Goal: Task Accomplishment & Management: Use online tool/utility

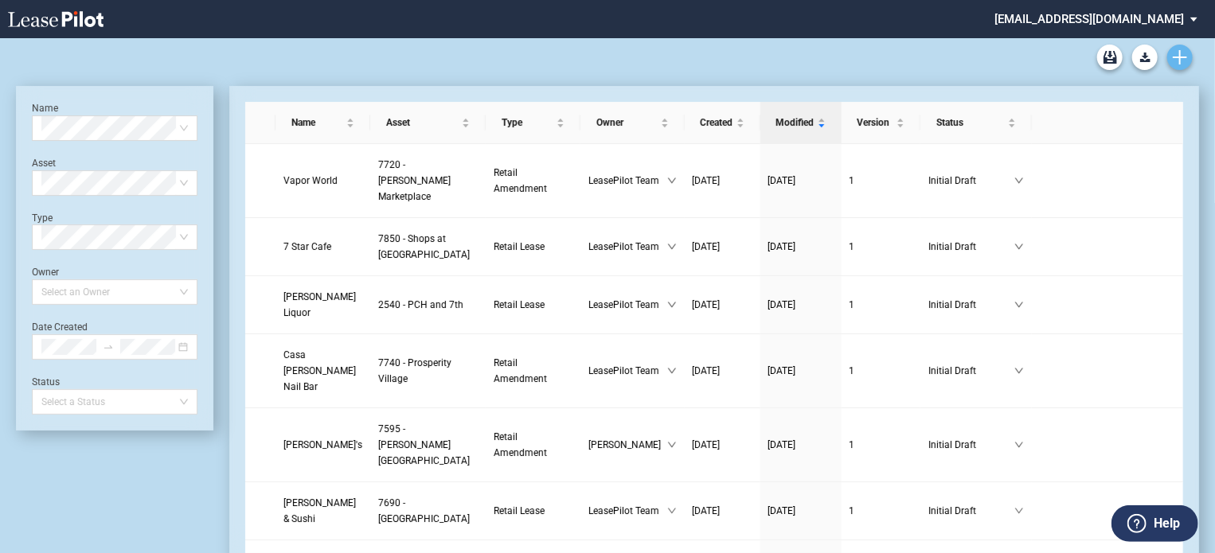
click at [1176, 49] on link "Create new document" at bounding box center [1179, 57] width 25 height 25
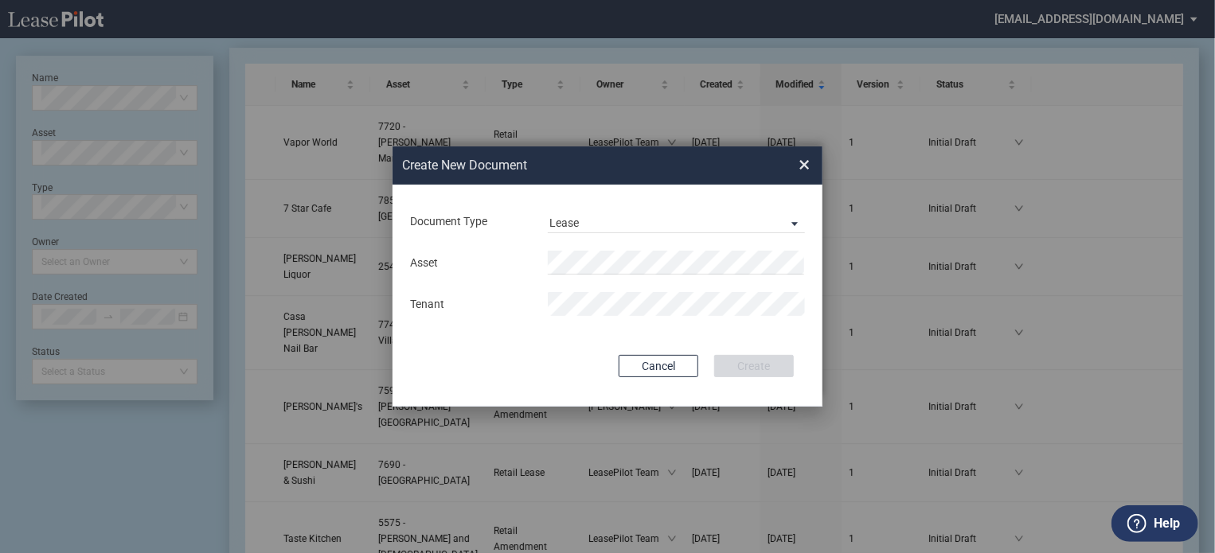
click at [806, 219] on div "Lease Lease Amendment" at bounding box center [676, 221] width 276 height 24
click at [793, 220] on span "Document Type: \aLease\a" at bounding box center [790, 223] width 19 height 16
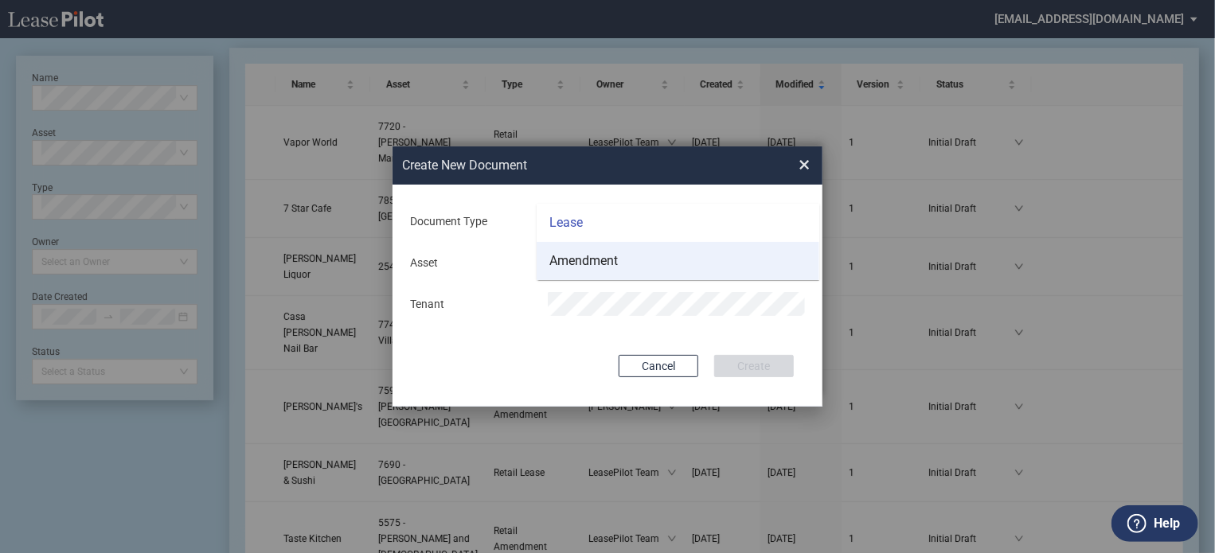
click at [616, 259] on div "Amendment" at bounding box center [583, 261] width 68 height 18
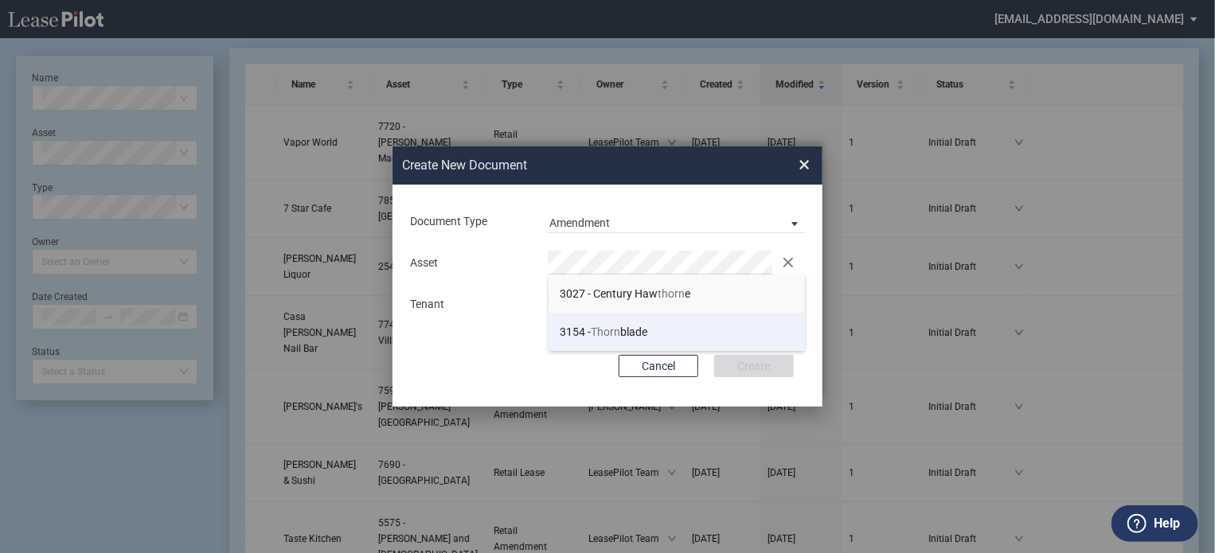
click at [634, 334] on span "3154 - Thorn blade" at bounding box center [604, 332] width 88 height 13
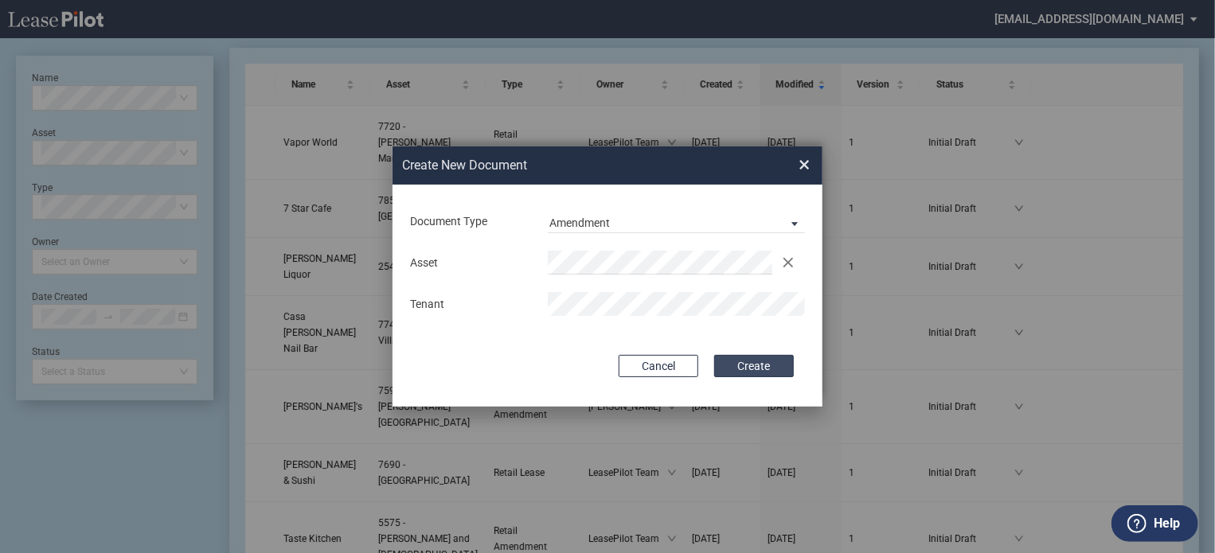
click at [737, 376] on button "Create" at bounding box center [754, 366] width 80 height 22
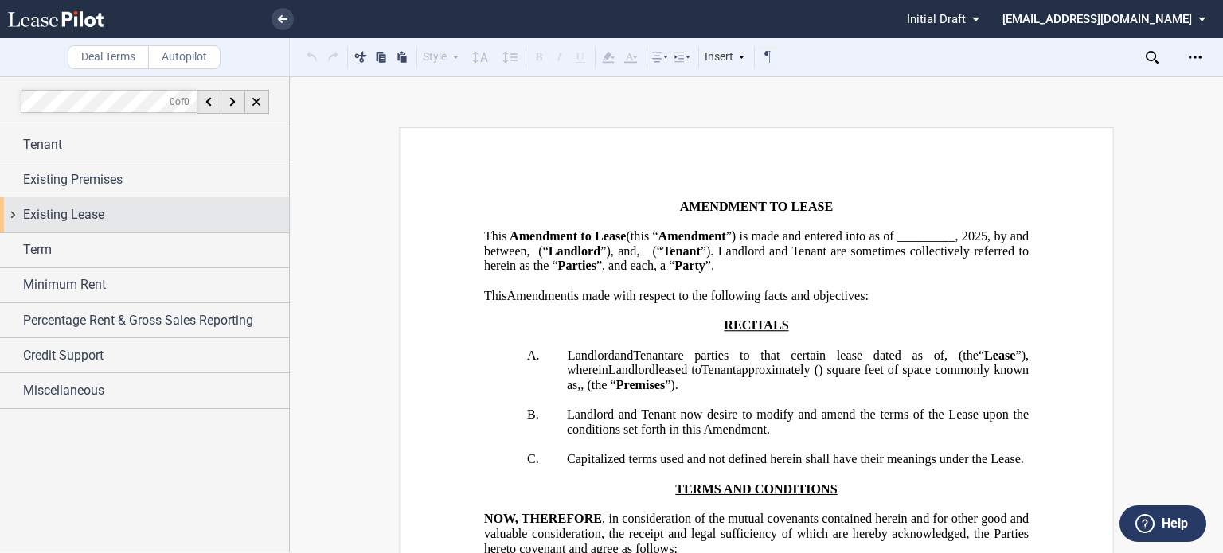
click at [160, 212] on div "Existing Lease" at bounding box center [156, 214] width 266 height 19
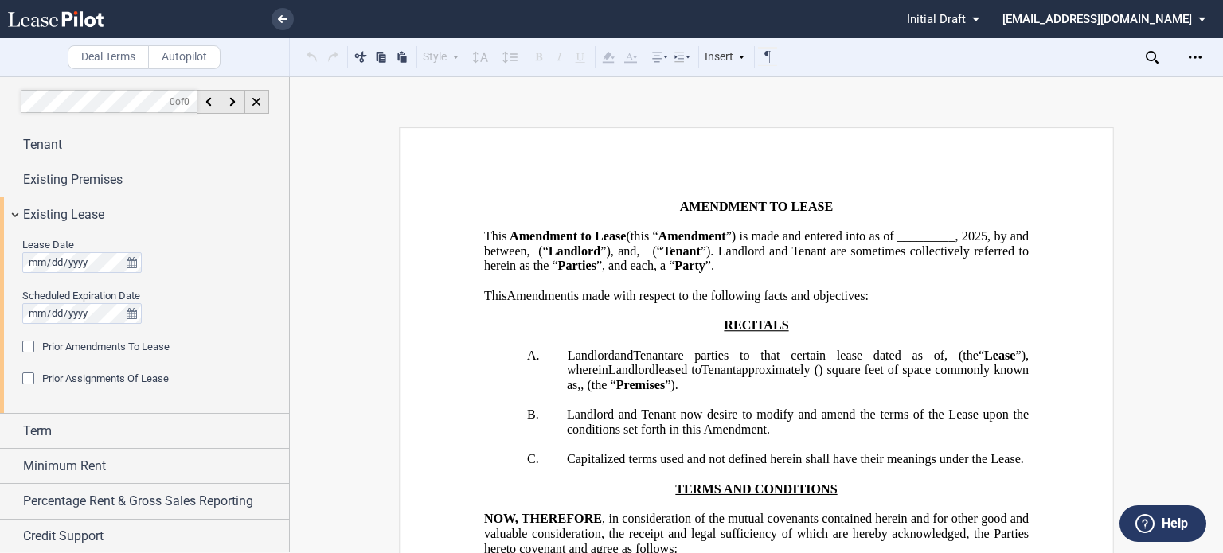
click at [33, 345] on div "Prior Amendments To Lease" at bounding box center [30, 349] width 16 height 16
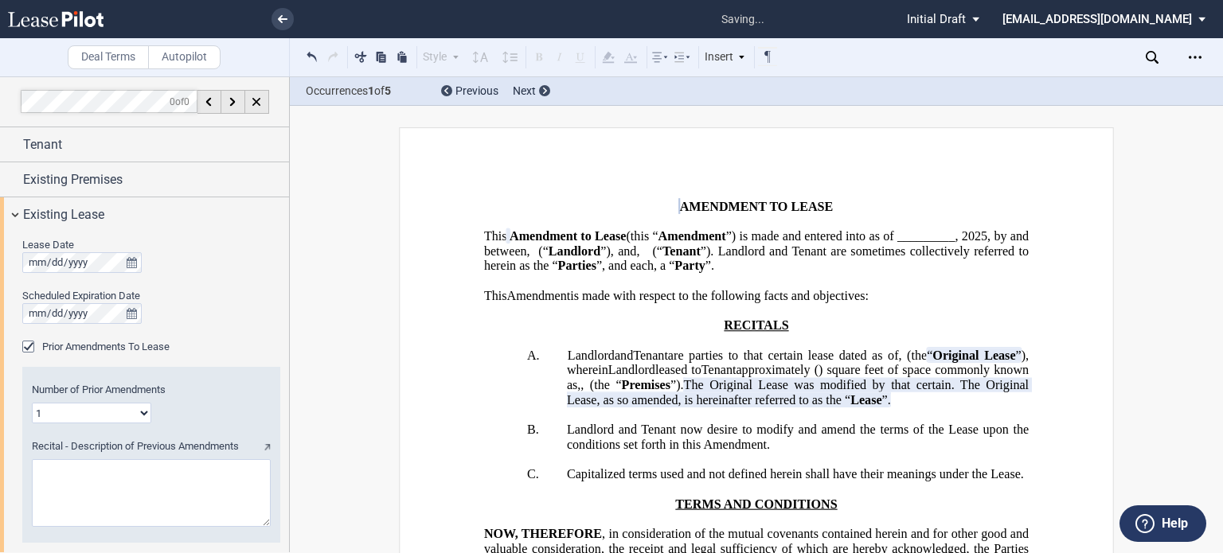
click at [142, 416] on select "1 2 3 4 5 6 7 8 9 10 11 12" at bounding box center [91, 413] width 119 height 21
click at [142, 413] on select "1 2 3 4 5 6 7 8 9 10 11 12" at bounding box center [91, 413] width 119 height 21
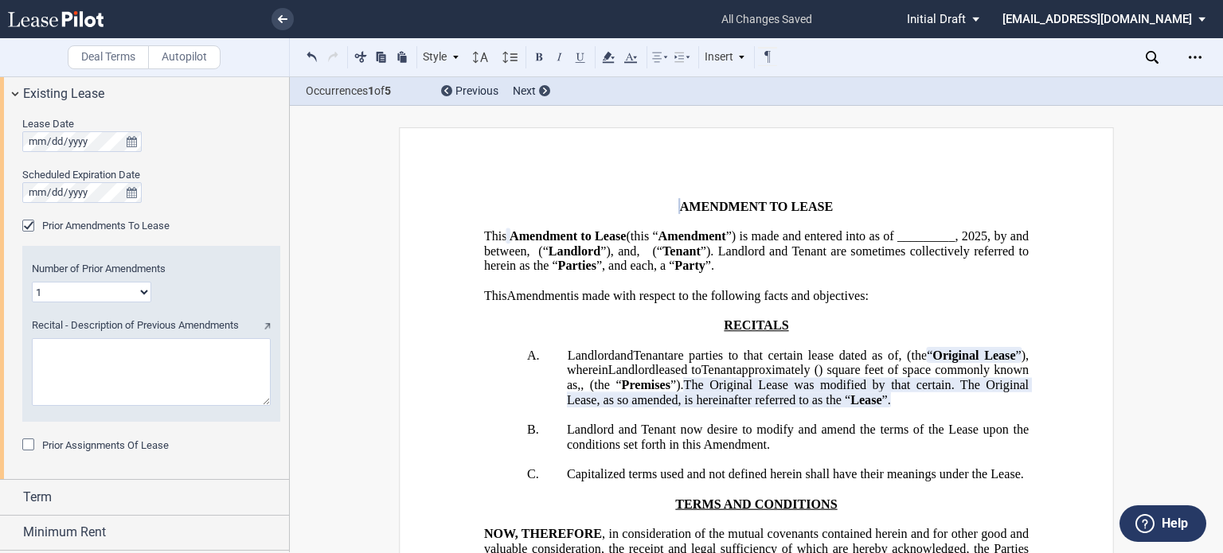
scroll to position [130, 0]
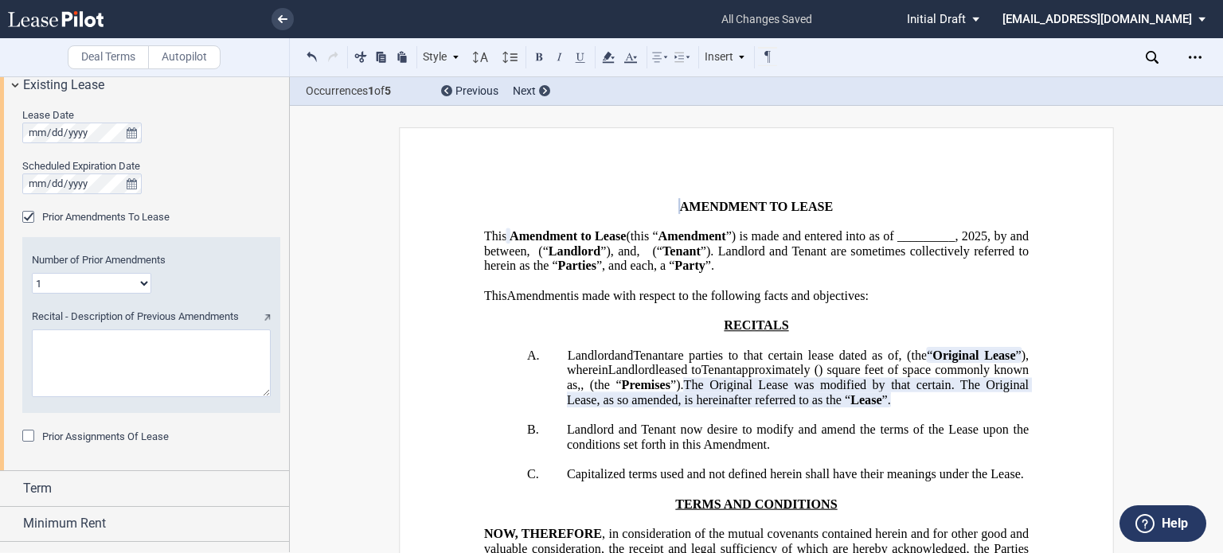
click at [27, 438] on div "Prior Assignments Of Lease" at bounding box center [30, 438] width 16 height 16
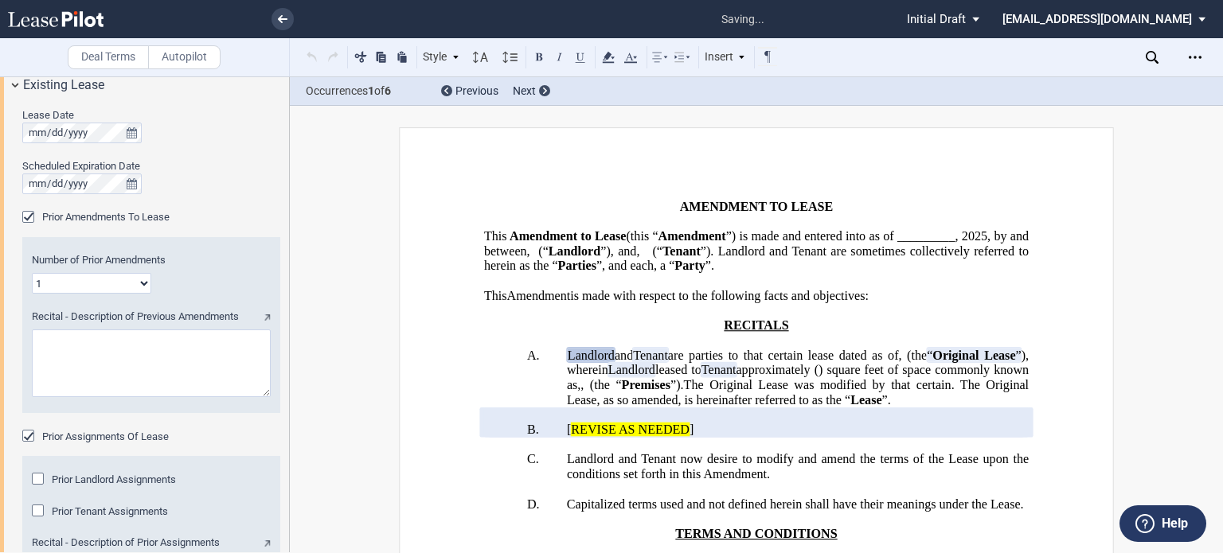
click at [33, 474] on div "Prior Landlord Assignments" at bounding box center [40, 481] width 16 height 16
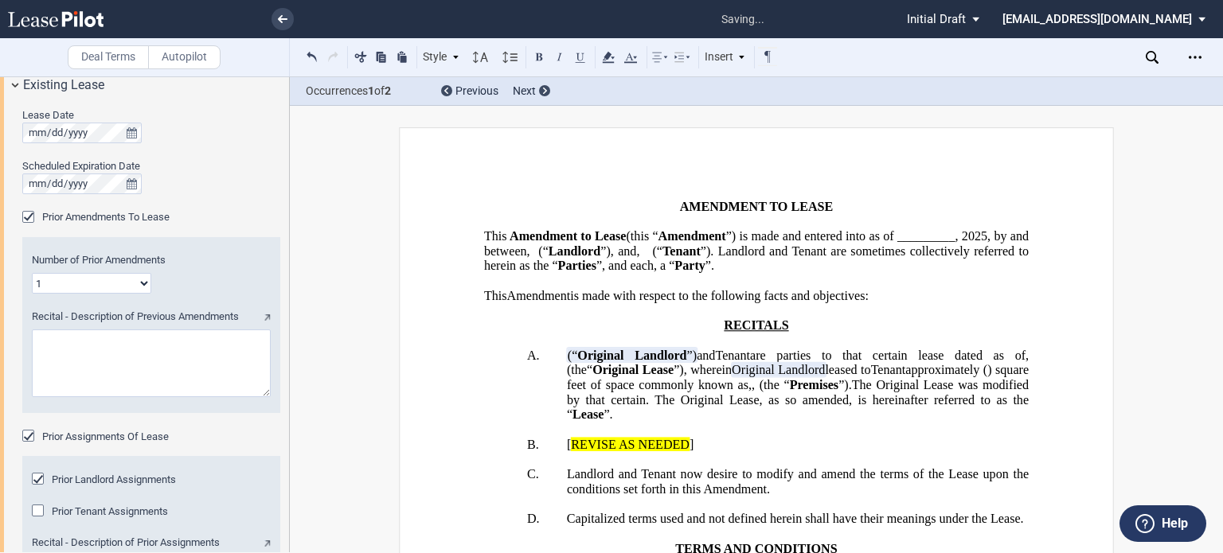
click at [40, 510] on div "Prior Tenant Assignments" at bounding box center [40, 513] width 16 height 16
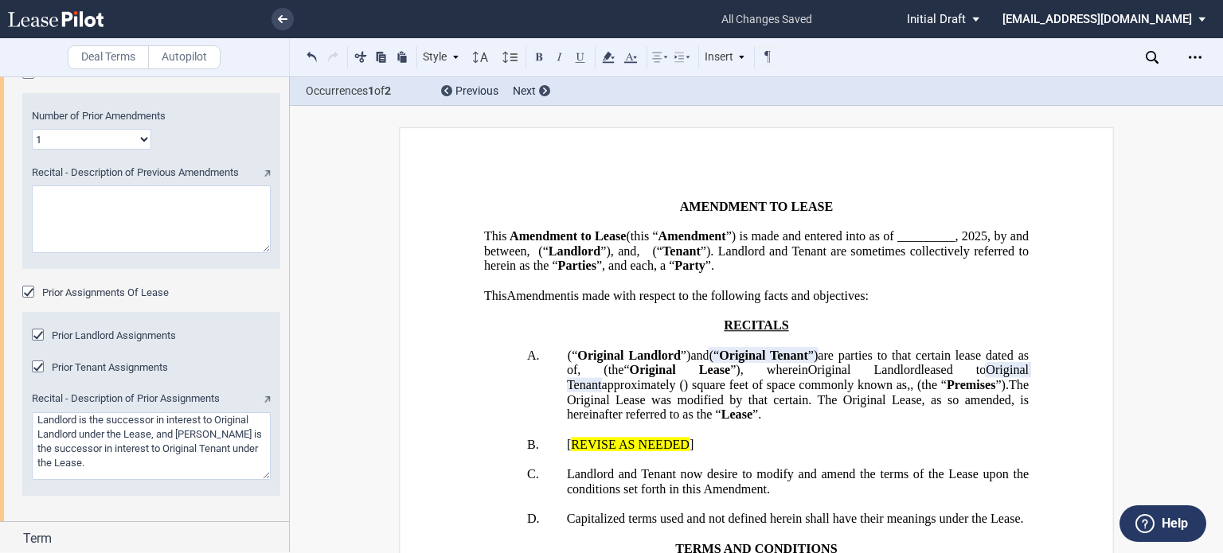
scroll to position [275, 0]
drag, startPoint x: 978, startPoint y: 516, endPoint x: 634, endPoint y: 527, distance: 344.8
click at [634, 451] on span "﻿ ﻿ [ REVISE AS NEEDED ]" at bounding box center [630, 444] width 127 height 14
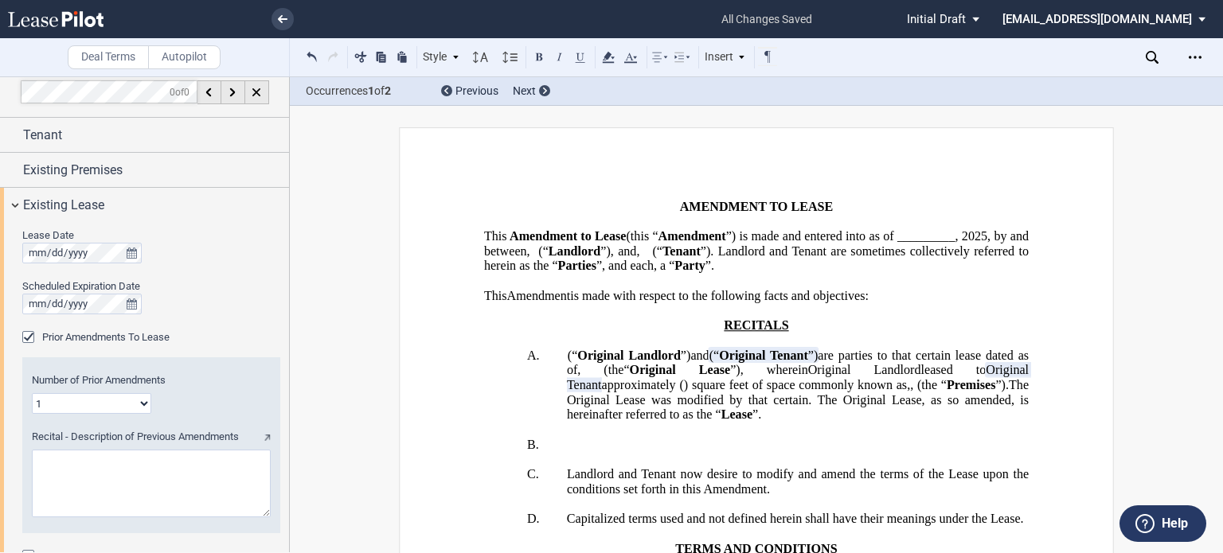
scroll to position [0, 0]
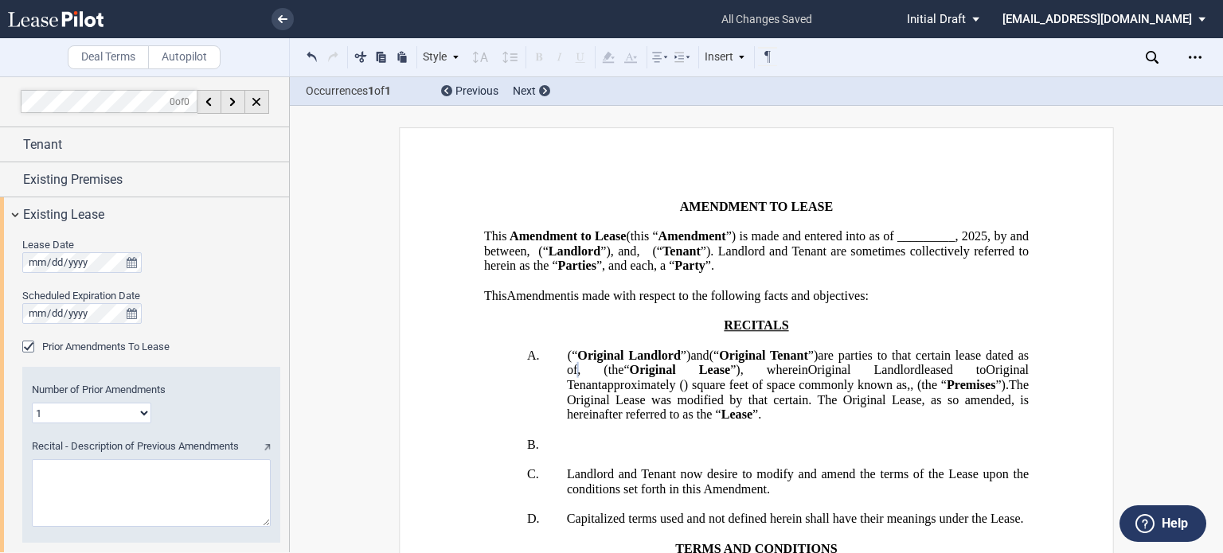
click at [568, 362] on span "(“" at bounding box center [573, 355] width 10 height 14
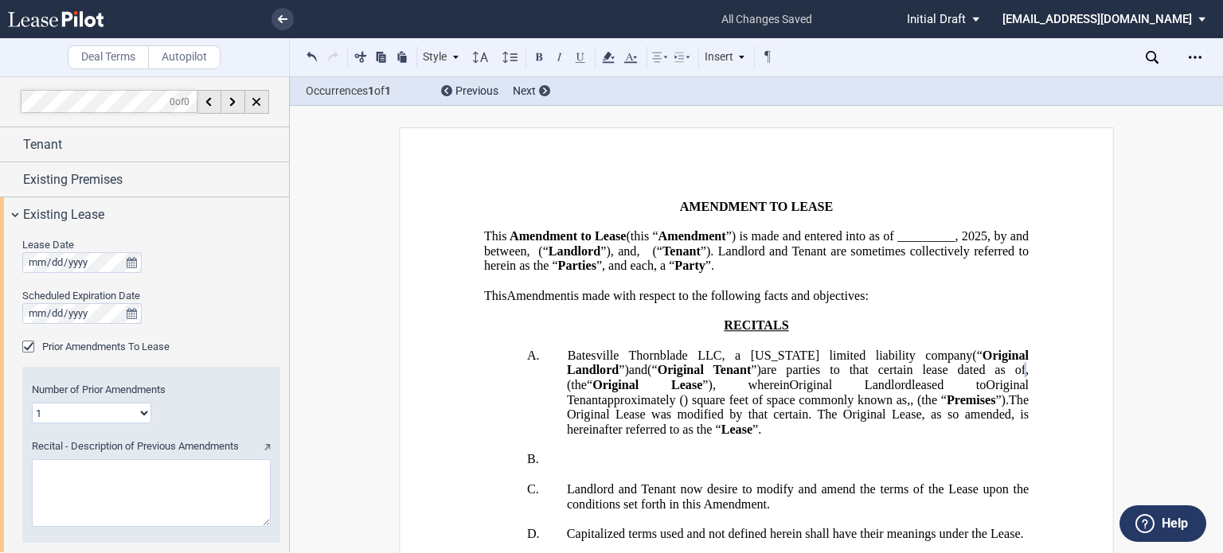
click at [657, 377] on span "(“" at bounding box center [652, 370] width 10 height 14
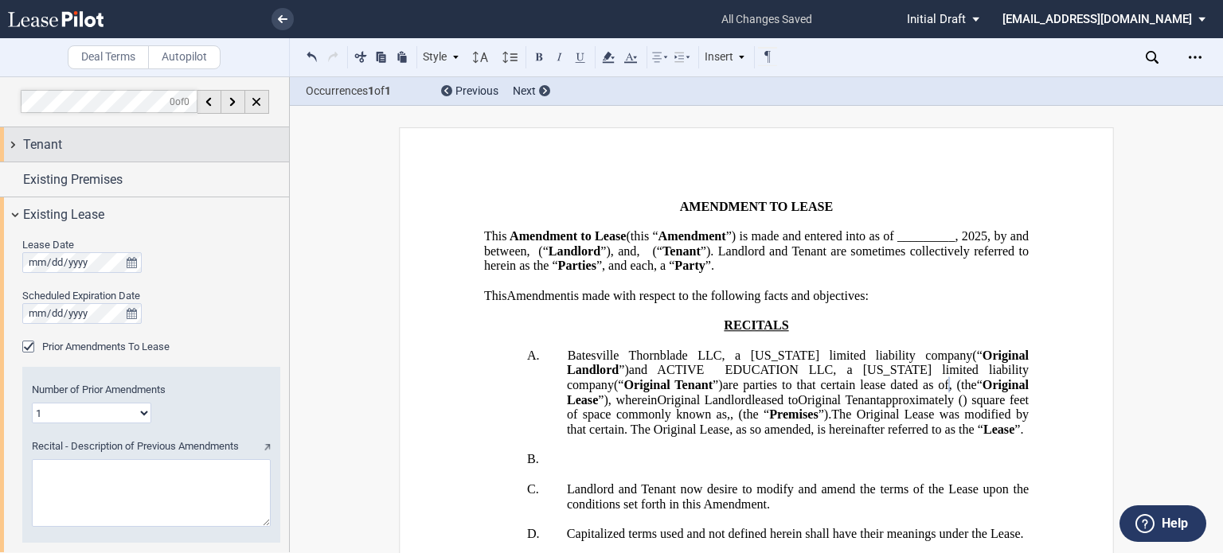
click at [175, 154] on div "Tenant" at bounding box center [144, 144] width 289 height 34
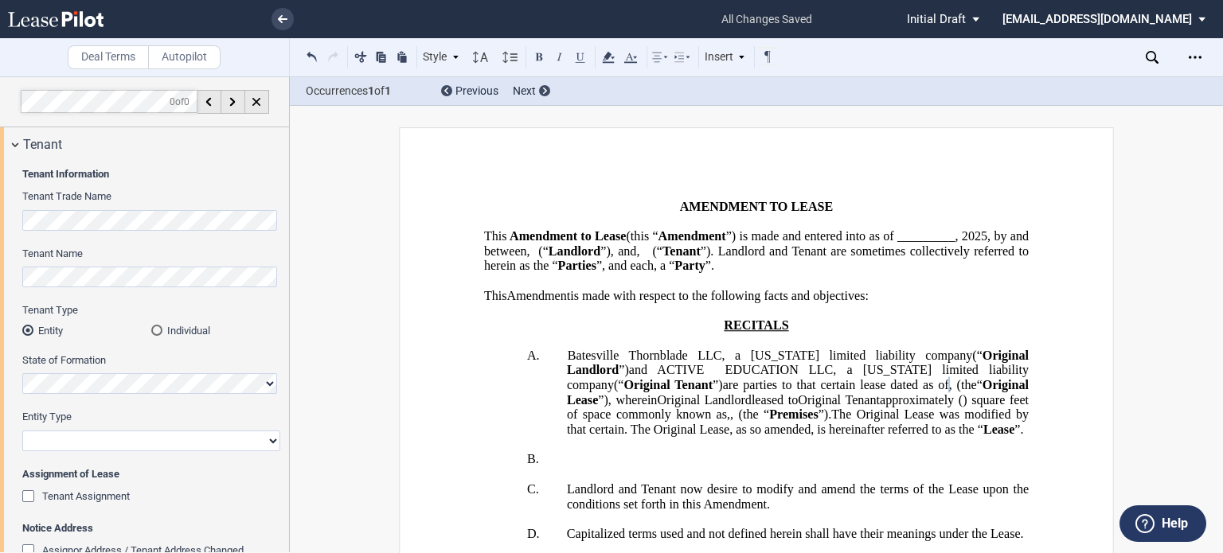
click at [27, 497] on div "Tenant Assignment" at bounding box center [30, 498] width 16 height 16
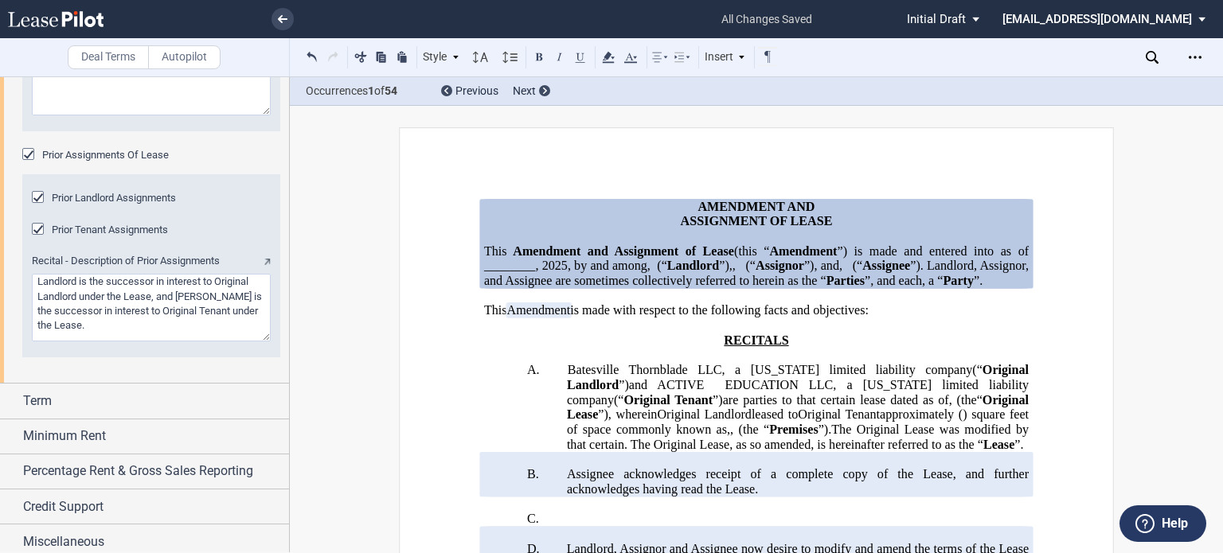
scroll to position [1879, 0]
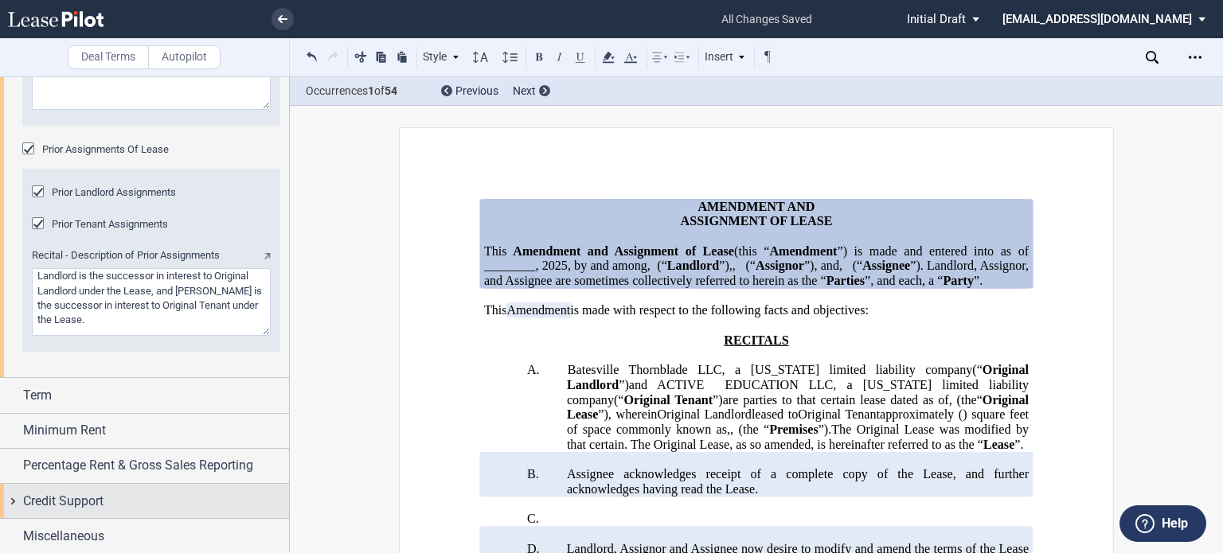
click at [151, 498] on div "Credit Support" at bounding box center [156, 501] width 266 height 19
click at [27, 530] on div "Additional Security Deposit" at bounding box center [30, 533] width 16 height 16
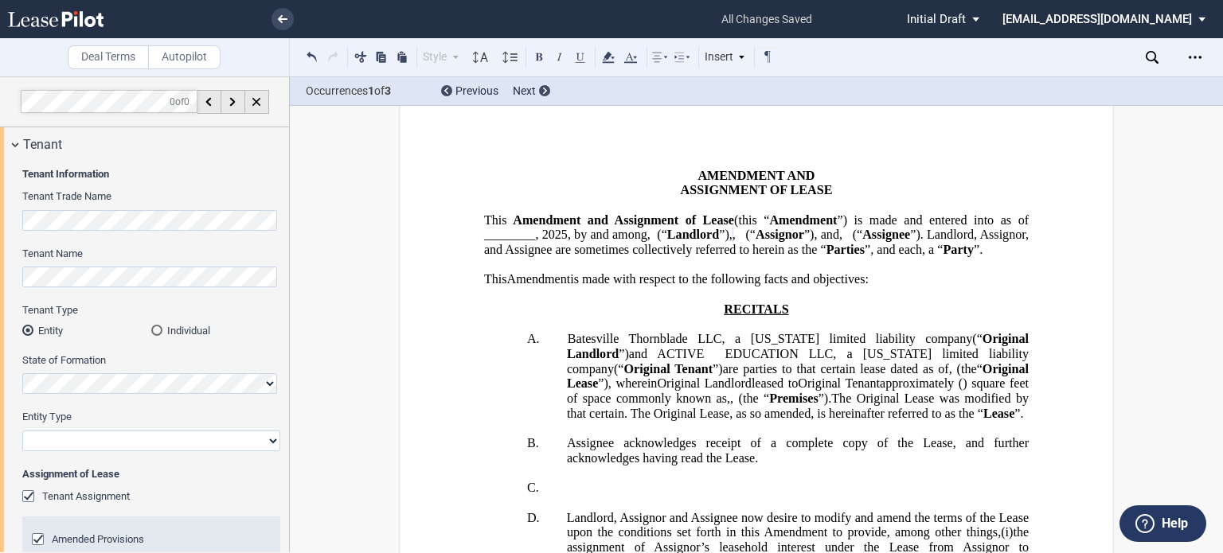
scroll to position [0, 0]
click at [735, 242] on span "﻿ ﻿ ﻿ ﻿ ﻿ ﻿" at bounding box center [740, 235] width 10 height 14
click at [739, 242] on span at bounding box center [741, 235] width 4 height 14
click at [154, 334] on div "Individual" at bounding box center [156, 330] width 11 height 11
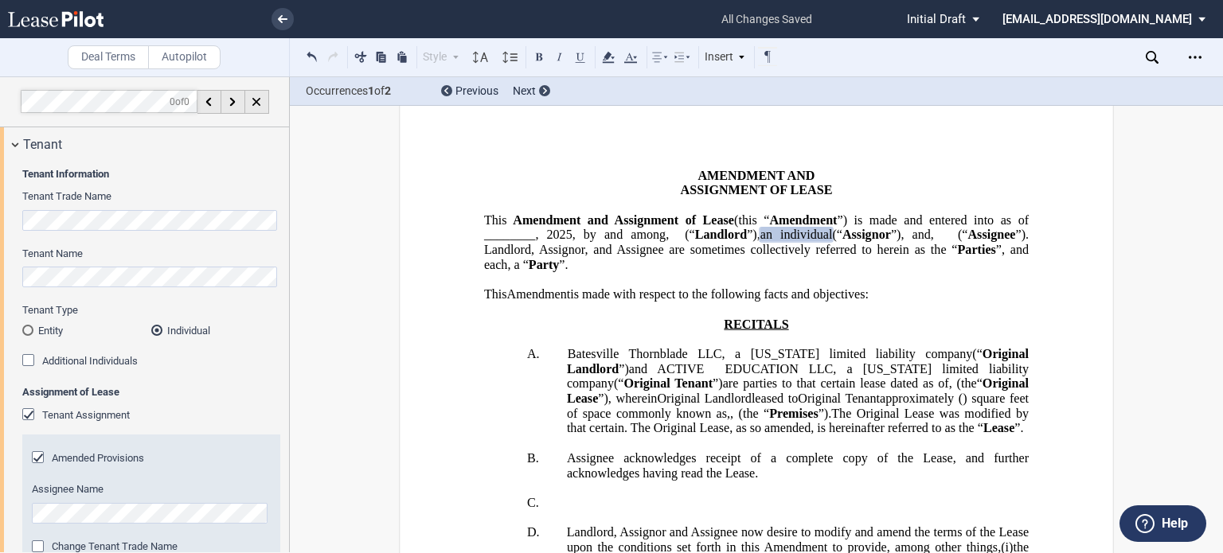
drag, startPoint x: 615, startPoint y: 272, endPoint x: 535, endPoint y: 275, distance: 80.4
click at [760, 242] on span "an individual" at bounding box center [796, 235] width 72 height 14
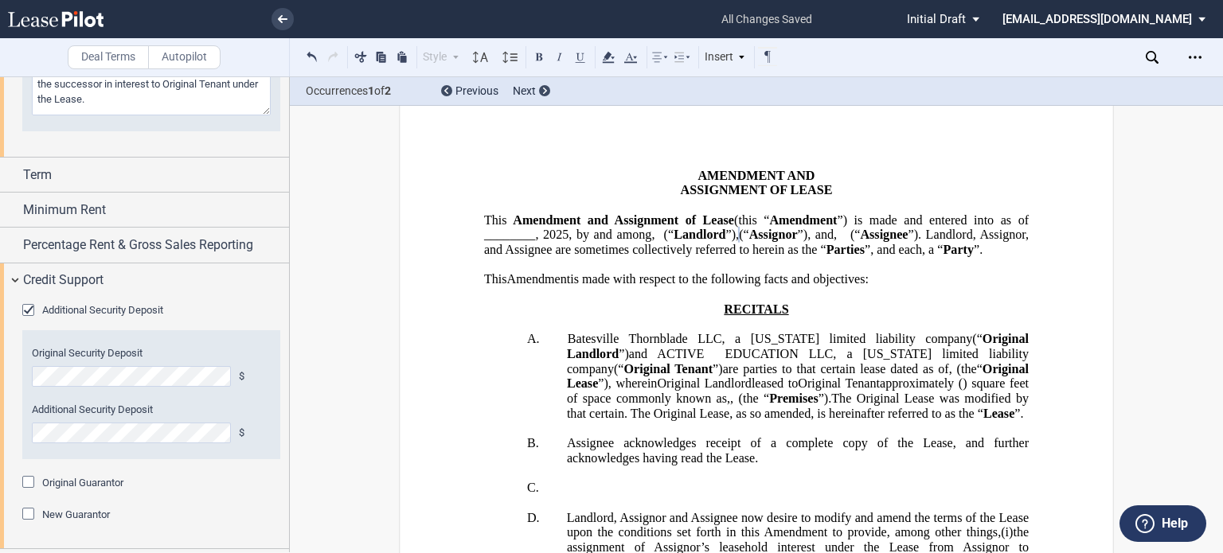
scroll to position [2048, 0]
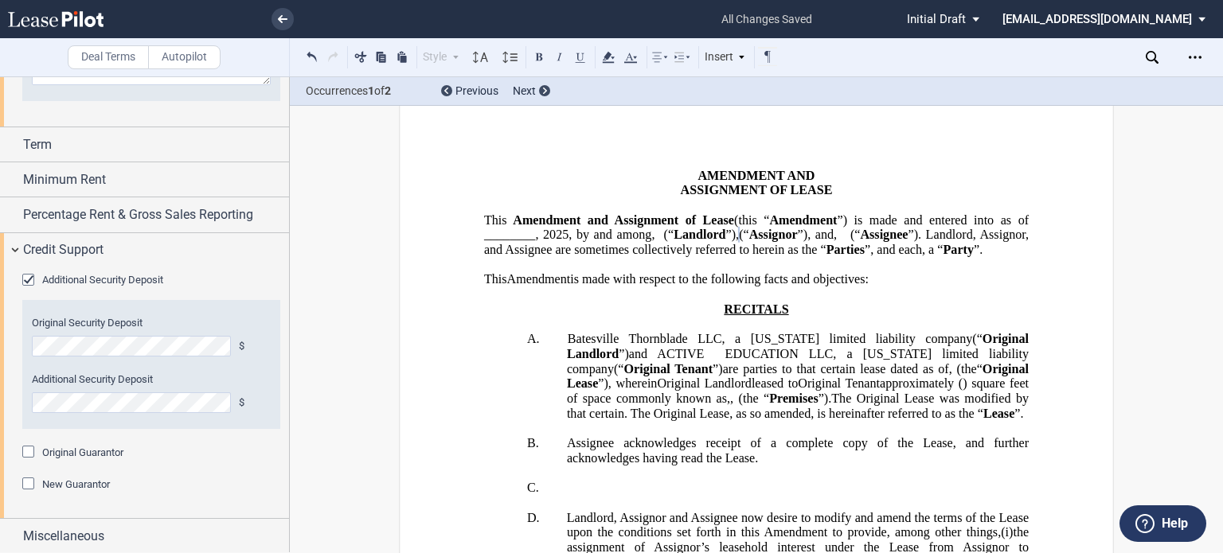
click at [32, 451] on div "Original Guarantor" at bounding box center [30, 454] width 16 height 16
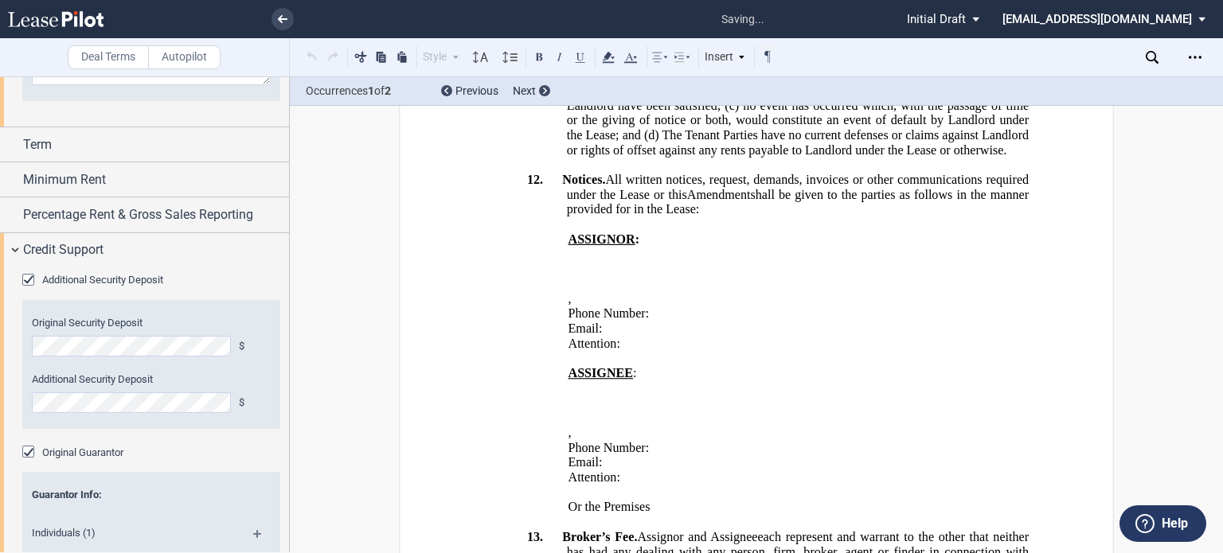
scroll to position [3226, 0]
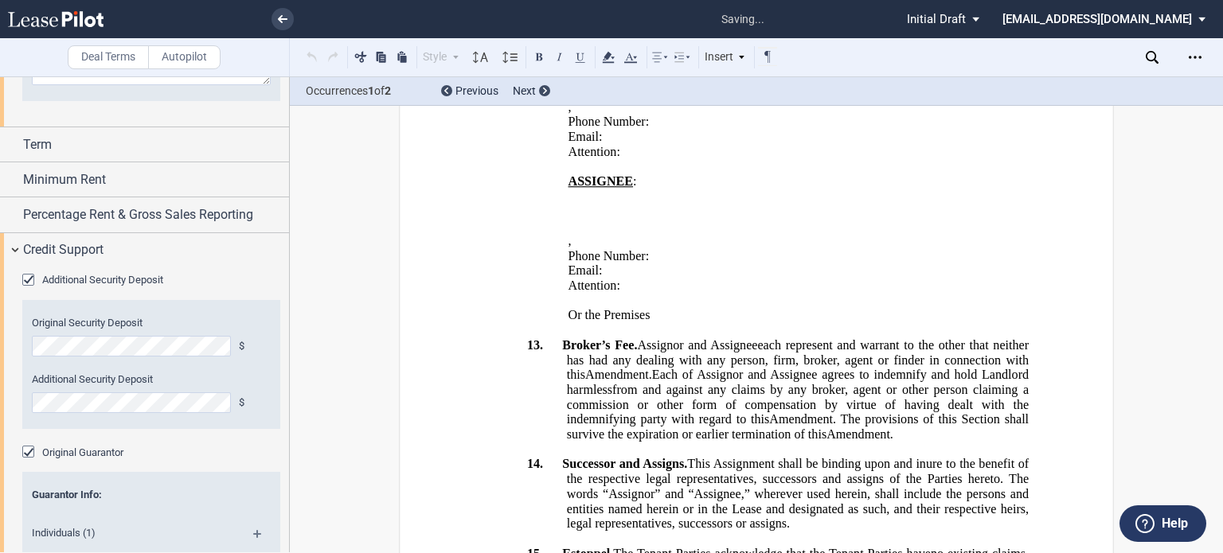
click at [32, 451] on div "Original Guarantor" at bounding box center [30, 454] width 16 height 16
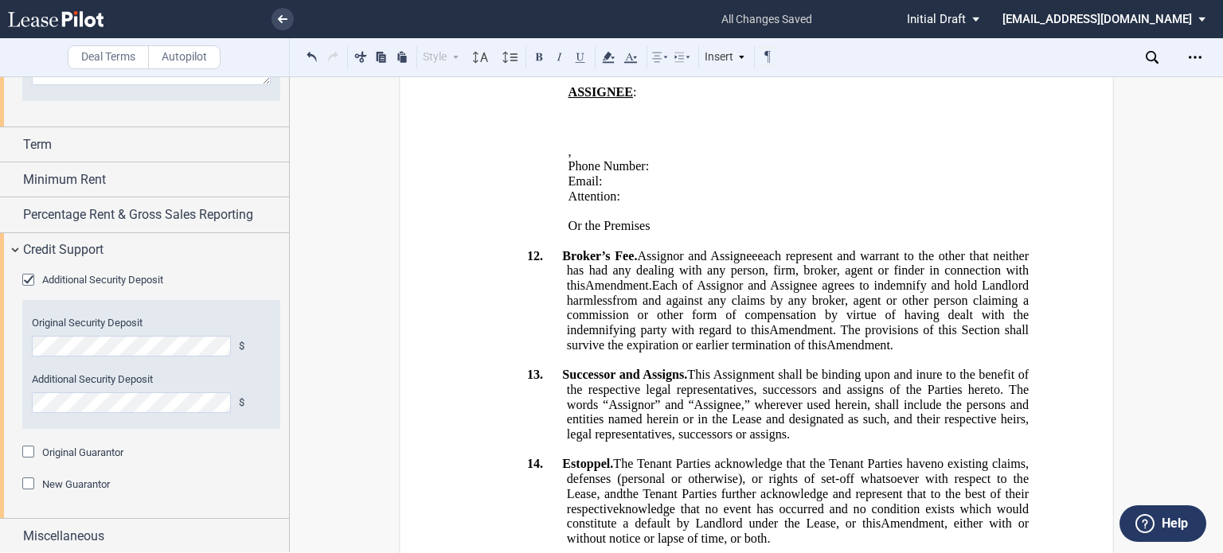
click at [33, 451] on div "Original Guarantor" at bounding box center [30, 454] width 16 height 16
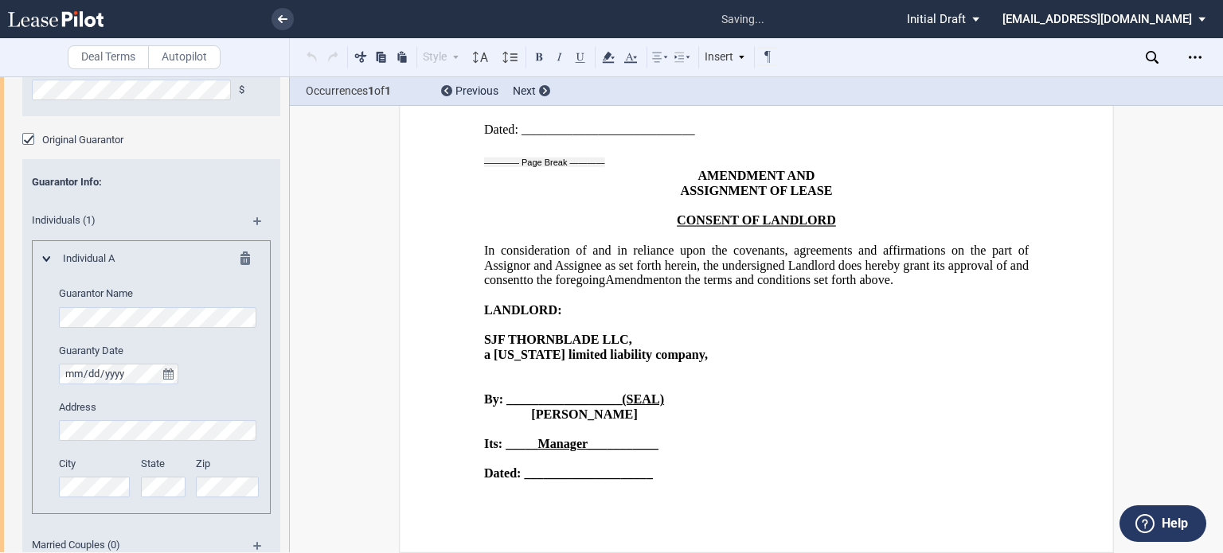
scroll to position [0, 50]
click at [282, 429] on div "Additional Security Deposit Original Security Deposit $ Additional Security Dep…" at bounding box center [144, 306] width 289 height 703
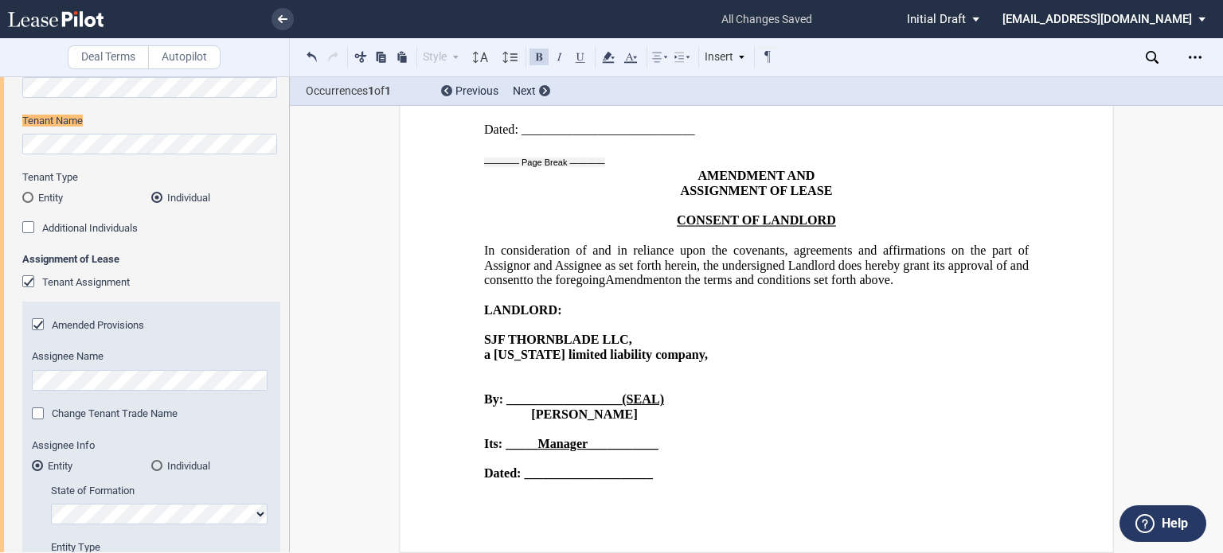
scroll to position [0, 0]
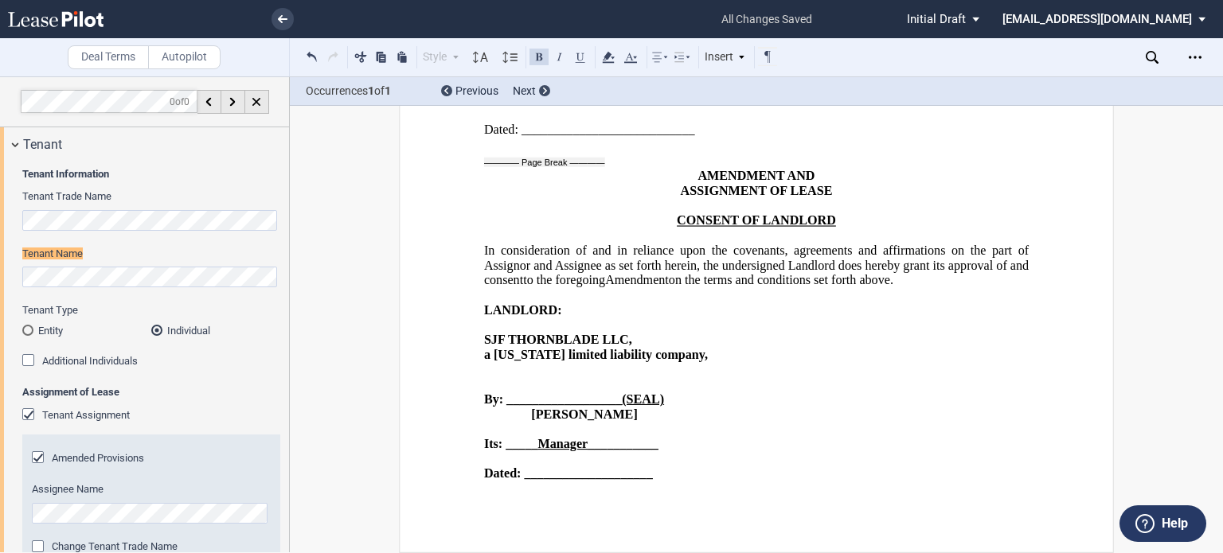
drag, startPoint x: 482, startPoint y: 353, endPoint x: 584, endPoint y: 359, distance: 102.8
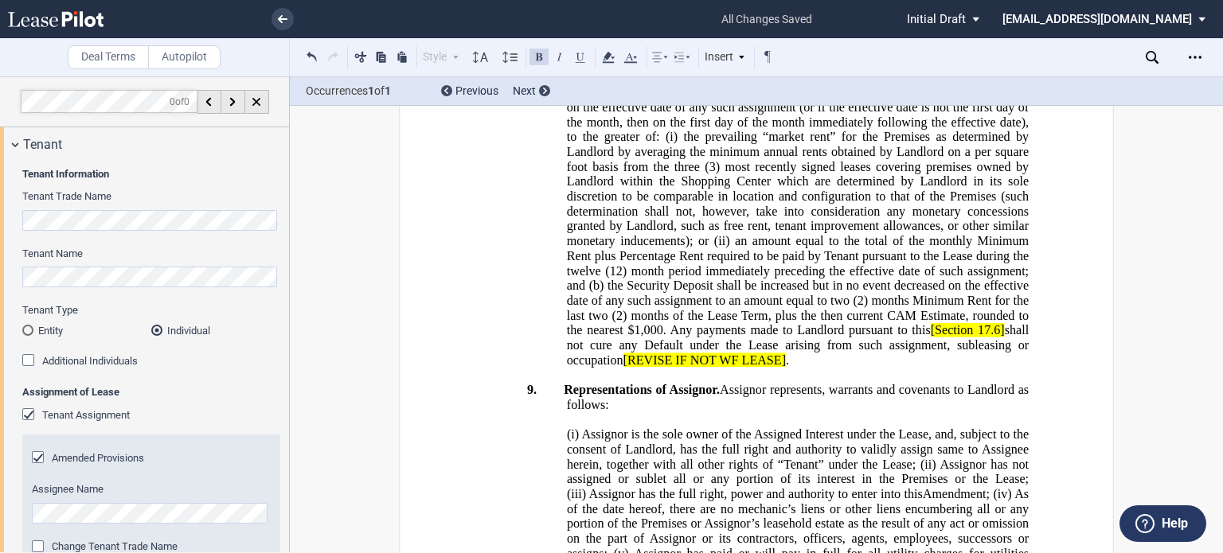
scroll to position [2125, 0]
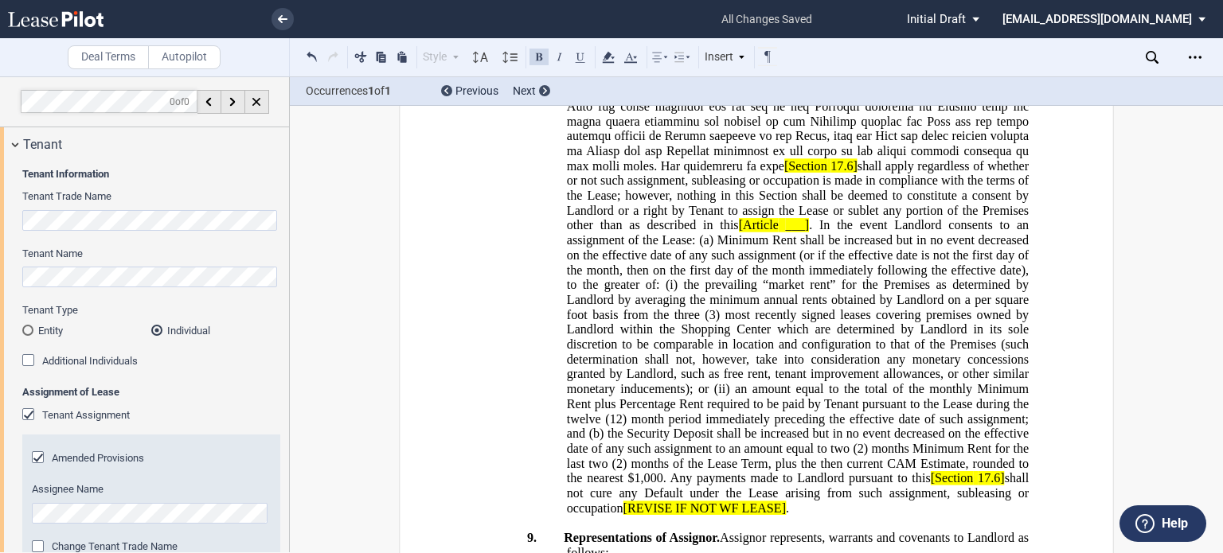
drag, startPoint x: 796, startPoint y: 274, endPoint x: 811, endPoint y: 295, distance: 25.6
drag, startPoint x: 774, startPoint y: 275, endPoint x: 860, endPoint y: 279, distance: 86.1
click at [860, 279] on span "Assignment Fee. Assignment fee in Section 17.1 [Section 17.6] shall apply regar…" at bounding box center [798, 188] width 468 height 654
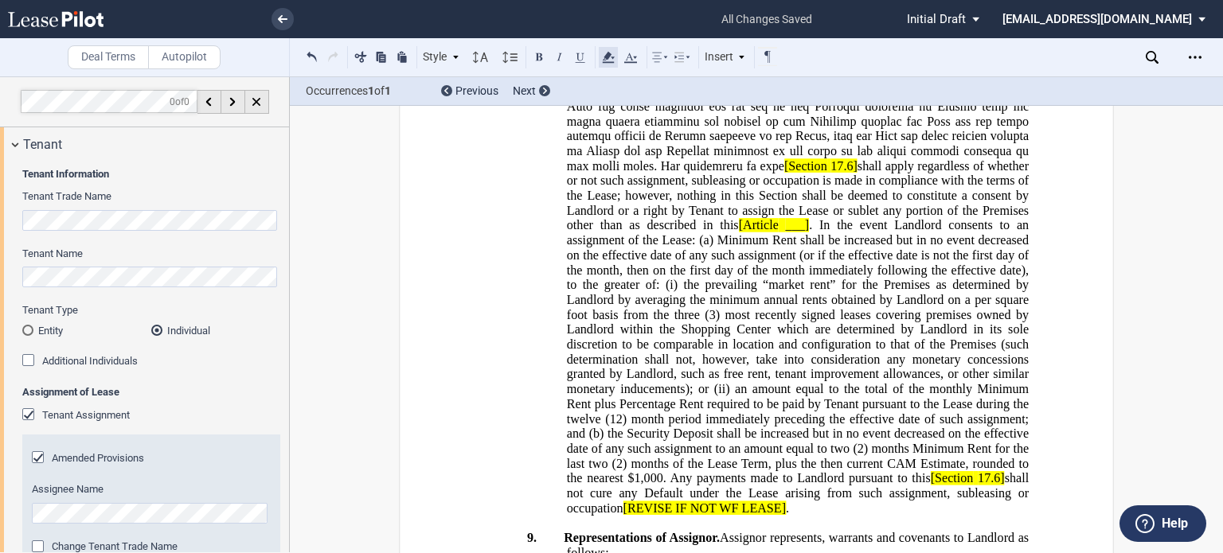
click at [611, 54] on icon at bounding box center [608, 57] width 19 height 19
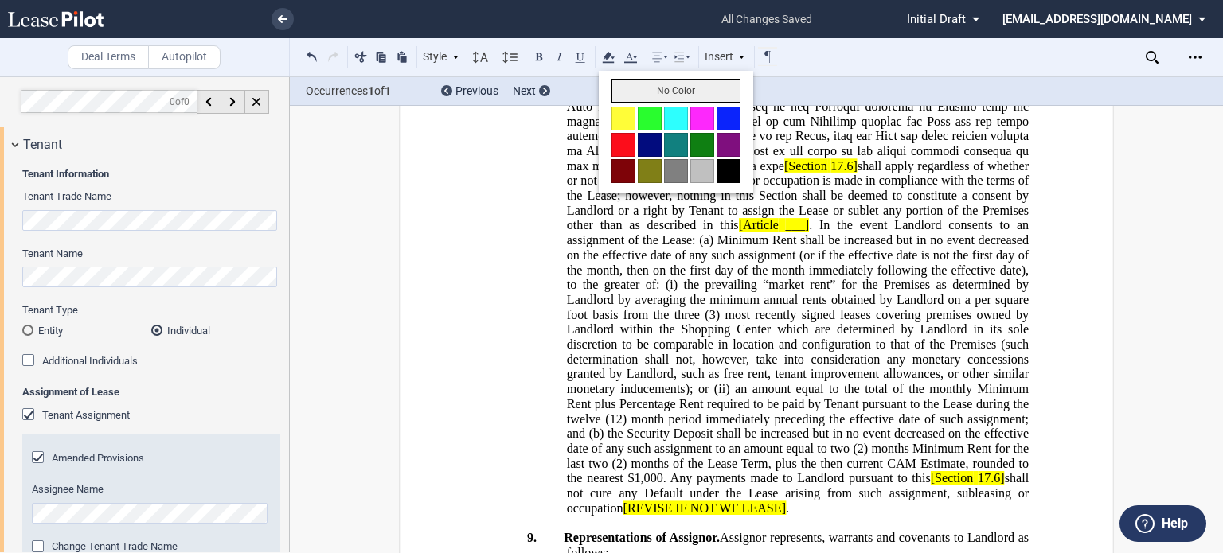
click at [650, 95] on button "No Color" at bounding box center [675, 91] width 129 height 24
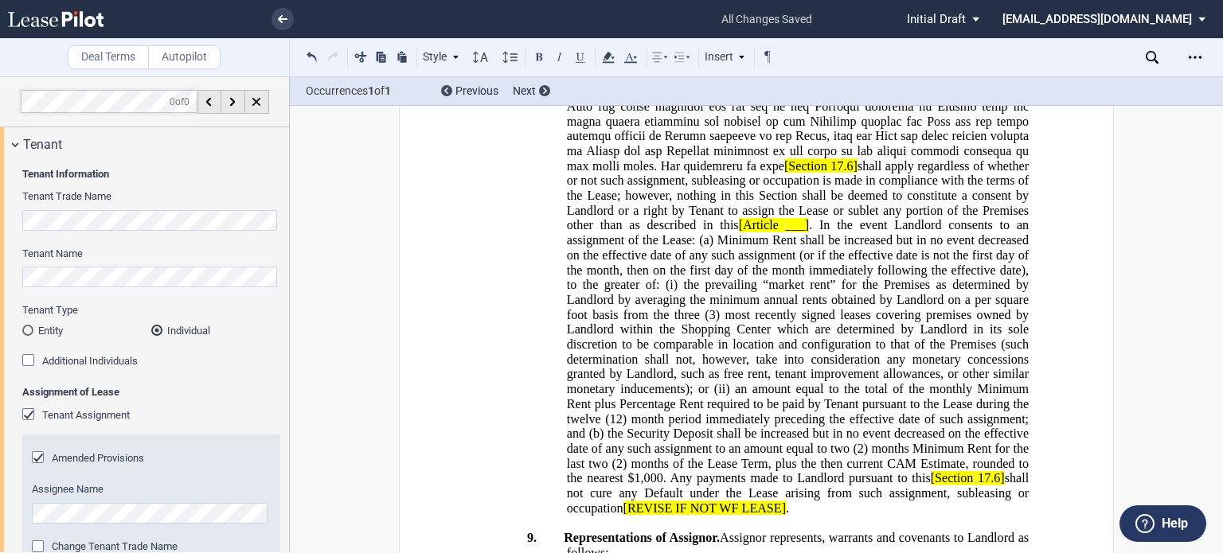
click at [955, 173] on span at bounding box center [799, 17] width 465 height 312
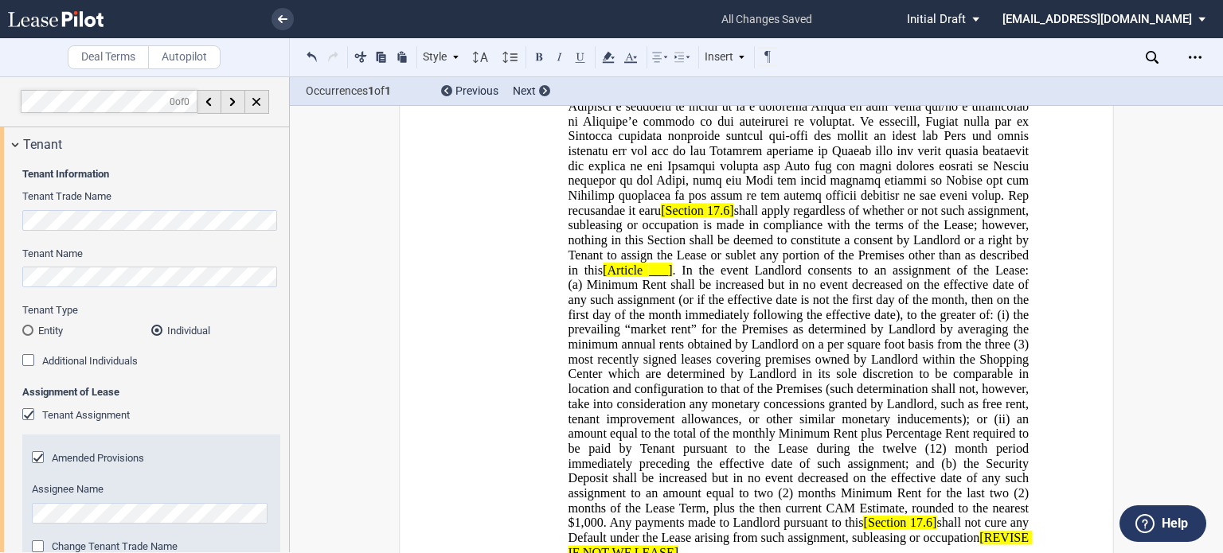
drag, startPoint x: 562, startPoint y: 349, endPoint x: 672, endPoint y: 357, distance: 110.2
click at [672, 357] on div "﻿ [Section 17.6] shall apply regardless of whether or not such assignment, subl…" at bounding box center [756, 240] width 544 height 640
click at [543, 57] on button at bounding box center [538, 56] width 19 height 19
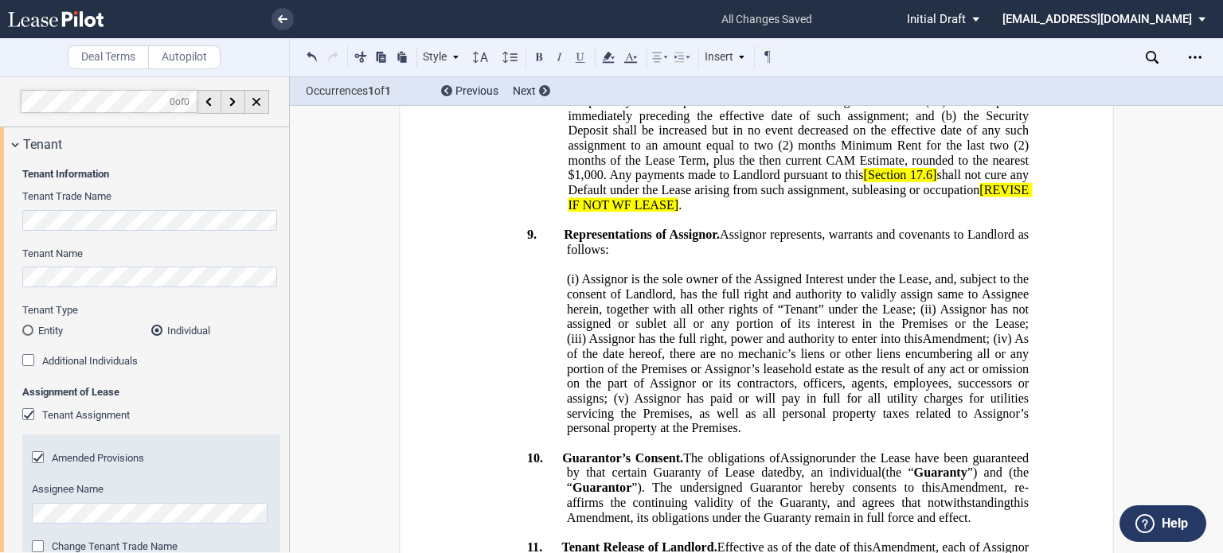
scroll to position [2491, 0]
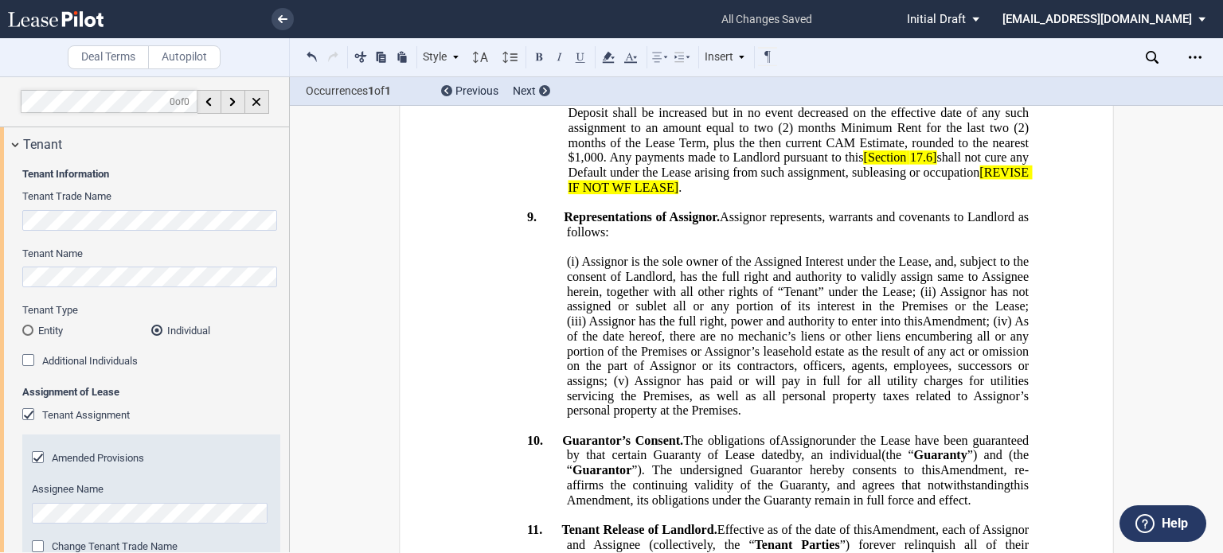
drag, startPoint x: 872, startPoint y: 280, endPoint x: 968, endPoint y: 283, distance: 96.4
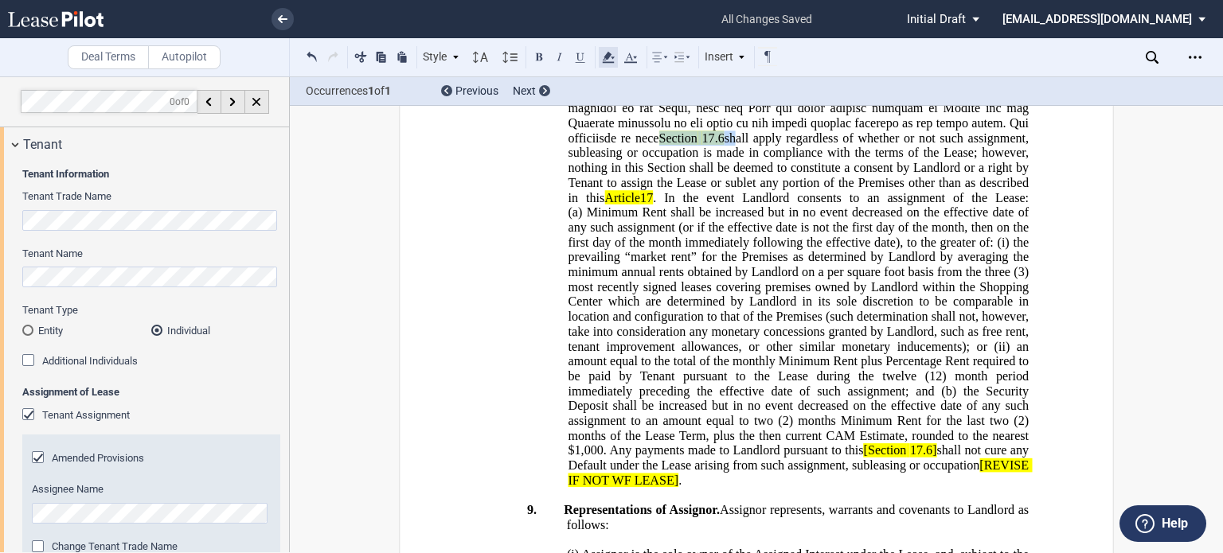
click at [611, 60] on icon at bounding box center [608, 57] width 19 height 19
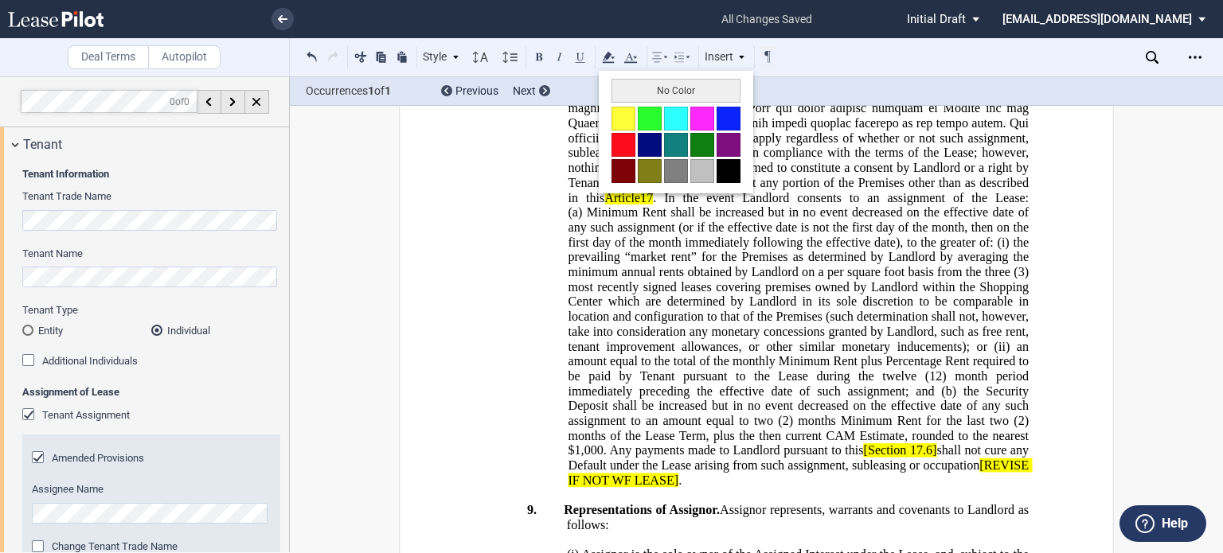
click at [646, 88] on button "No Color" at bounding box center [675, 91] width 129 height 24
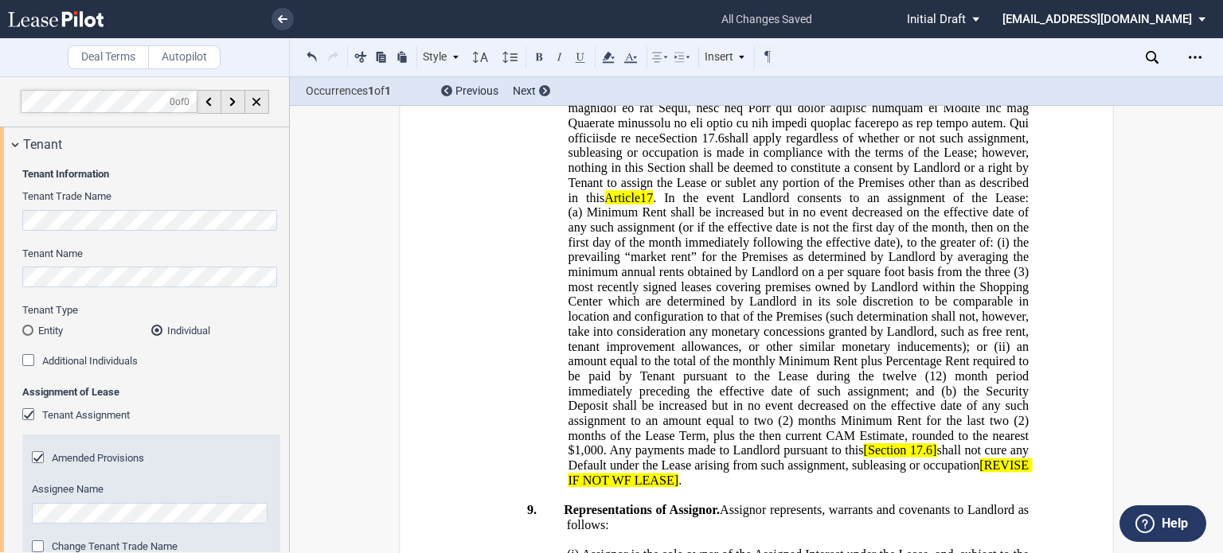
drag, startPoint x: 563, startPoint y: 154, endPoint x: 662, endPoint y: 162, distance: 99.8
click at [605, 59] on icon at bounding box center [608, 57] width 19 height 19
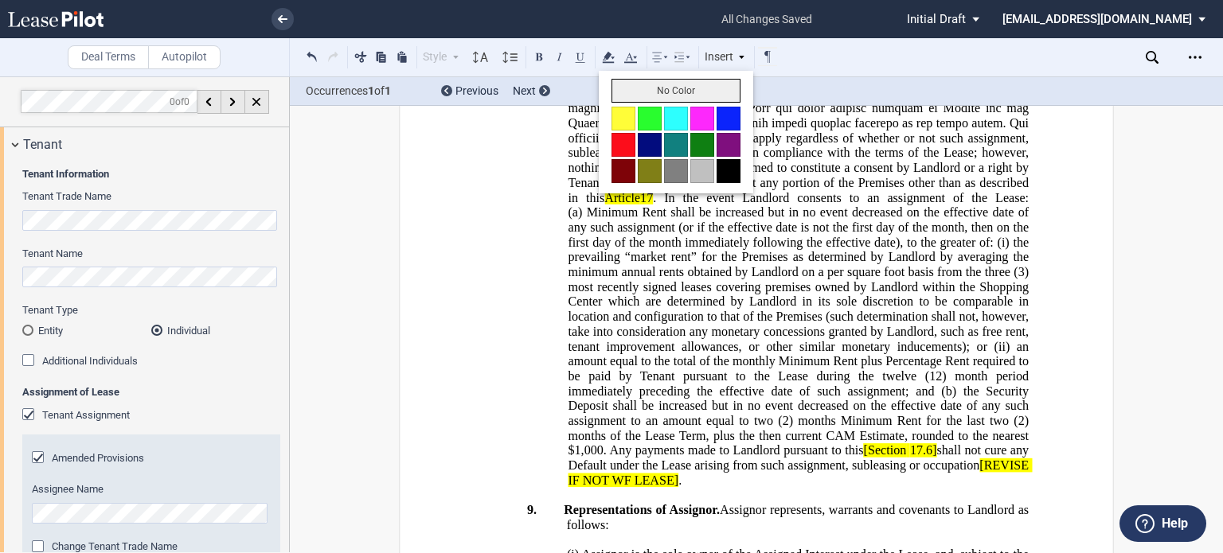
click at [624, 99] on button "No Color" at bounding box center [675, 91] width 129 height 24
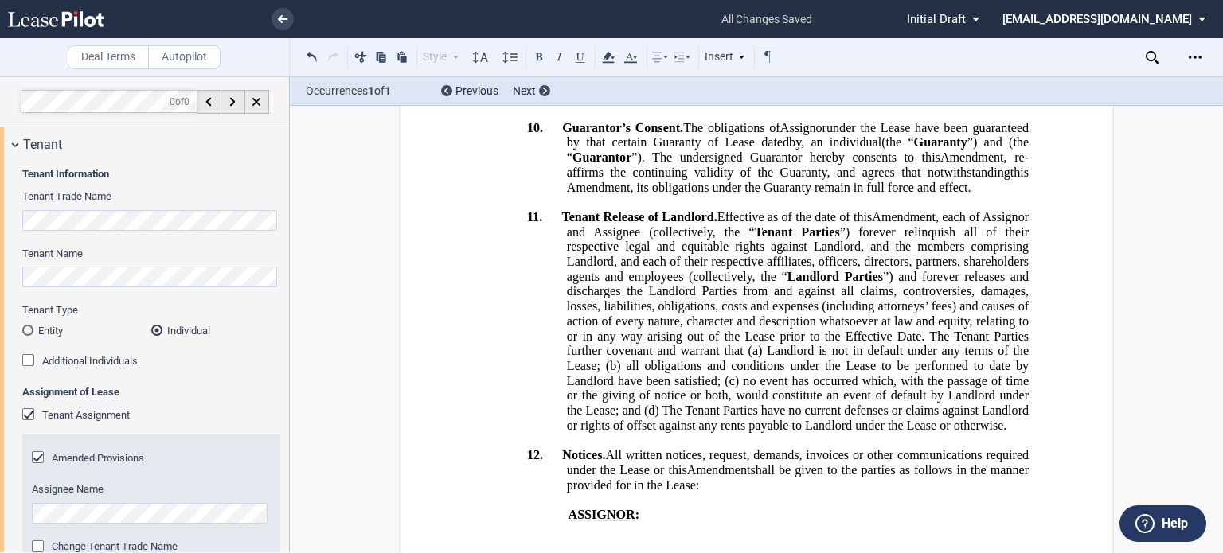
scroll to position [2804, 0]
drag, startPoint x: 566, startPoint y: 362, endPoint x: 723, endPoint y: 373, distance: 157.1
click at [723, 373] on div "﻿ ﻿ ﻿ ﻿ ﻿ AMENDMENT AND ASSIGNMENT OF LEASE This ﻿ ﻿ ﻿ ﻿ Amendment and Assignme…" at bounding box center [756, 98] width 544 height 5437
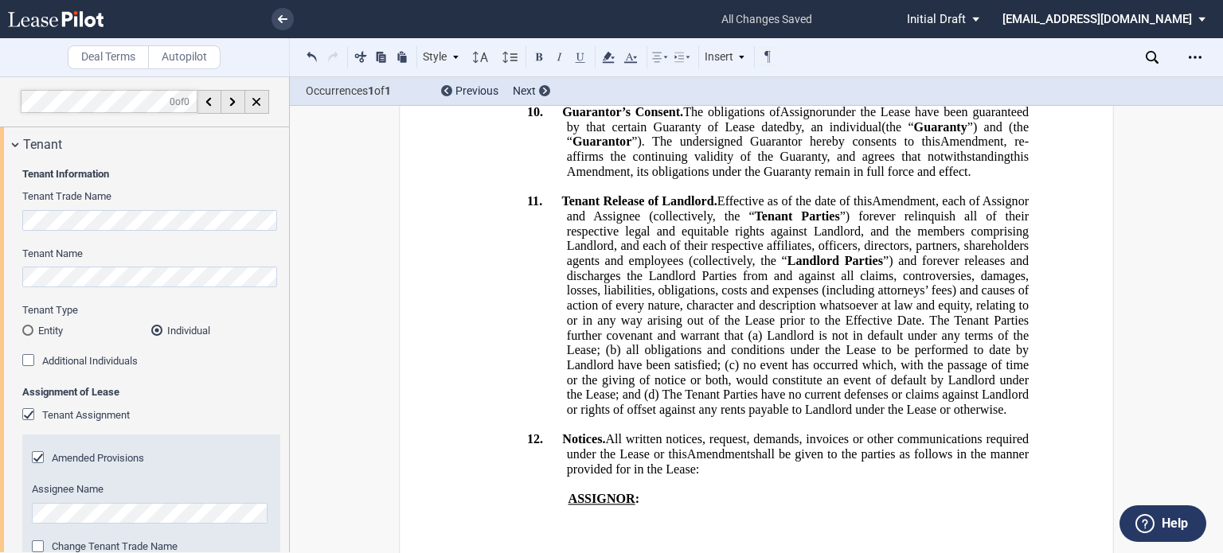
drag, startPoint x: 816, startPoint y: 337, endPoint x: 883, endPoint y: 328, distance: 67.5
click at [605, 64] on icon at bounding box center [608, 57] width 19 height 19
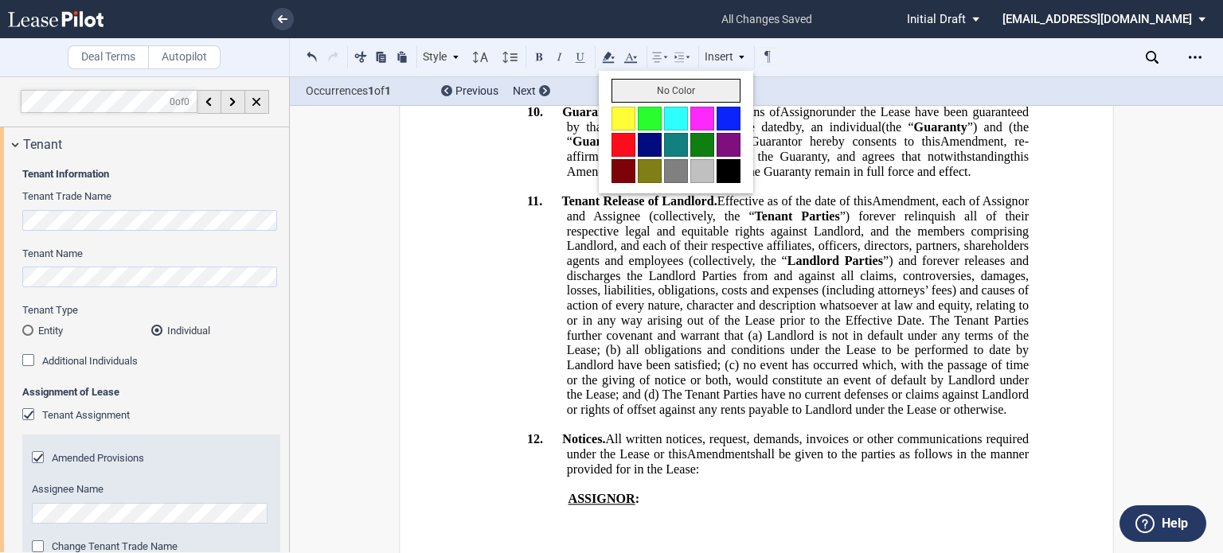
click at [621, 94] on button "No Color" at bounding box center [675, 91] width 129 height 24
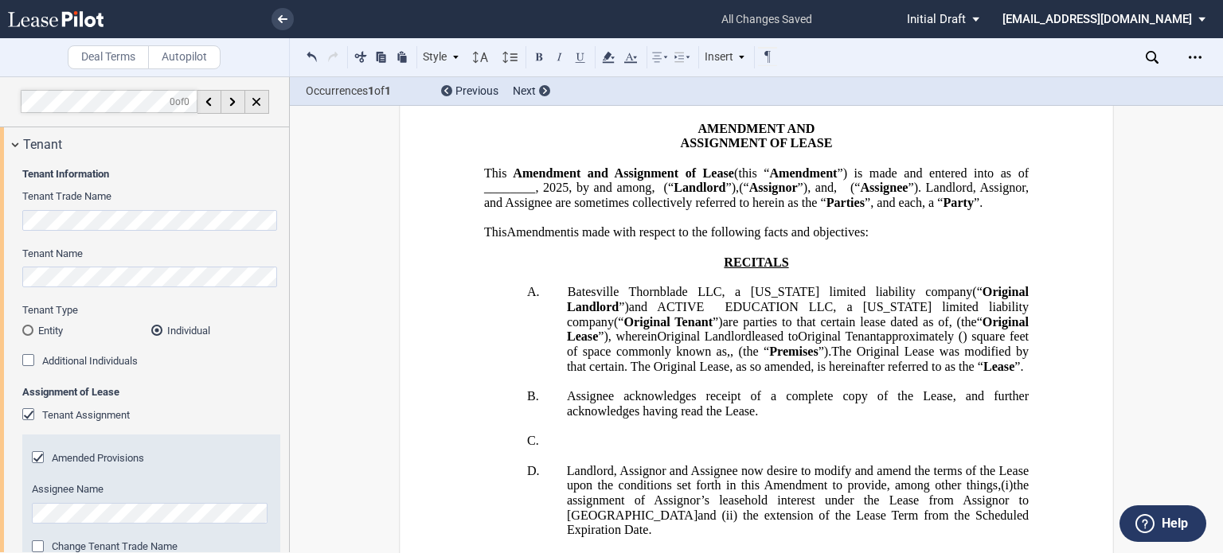
scroll to position [121, 0]
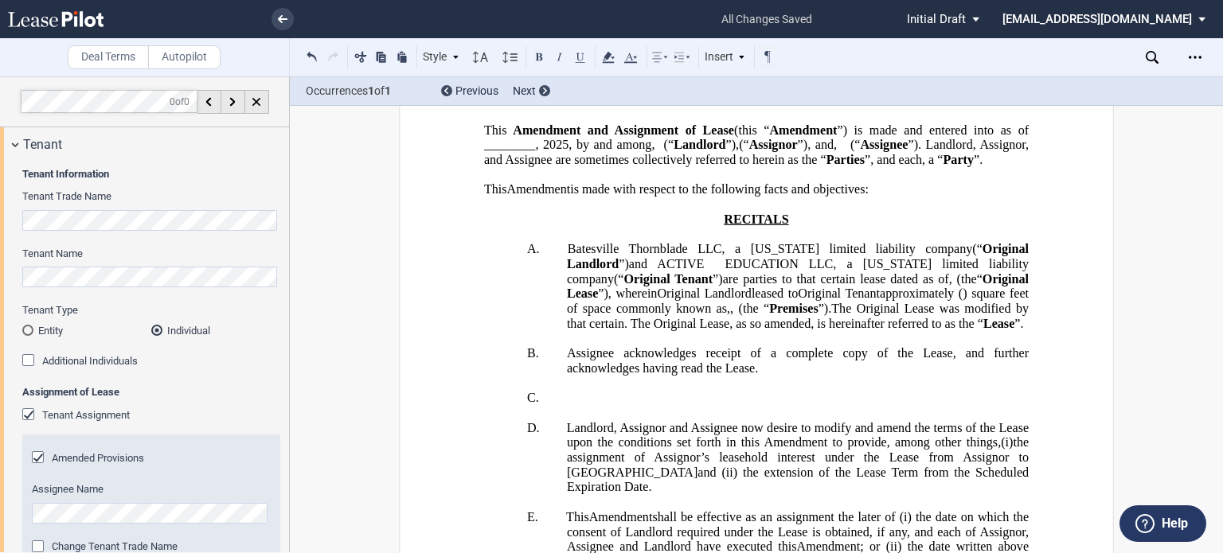
drag, startPoint x: 592, startPoint y: 152, endPoint x: 607, endPoint y: 165, distance: 19.8
click at [592, 151] on span "”) is made and entered into as of ________," at bounding box center [758, 137] width 548 height 29
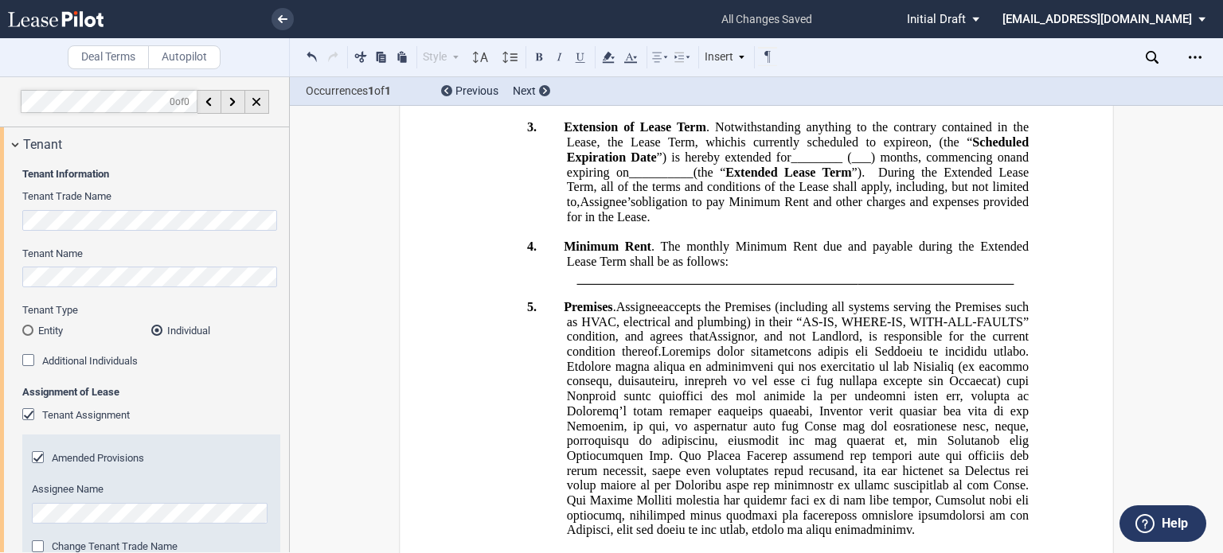
scroll to position [1258, 0]
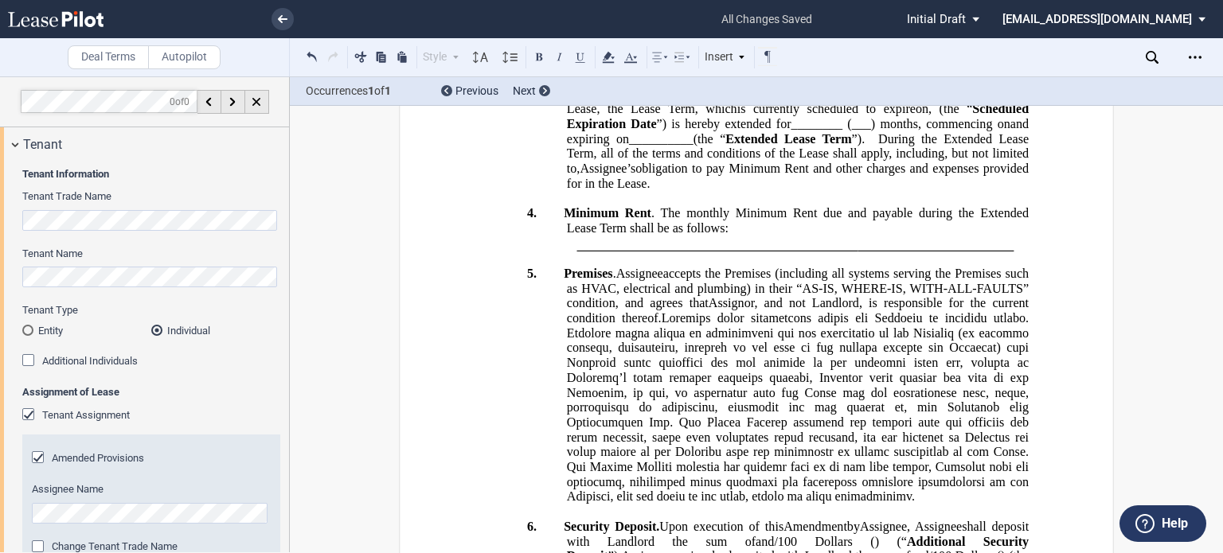
click at [710, 12] on span "[___]" at bounding box center [696, 5] width 28 height 14
click at [709, 12] on span "[18.5" at bounding box center [695, 5] width 27 height 14
click at [306, 54] on button at bounding box center [311, 56] width 19 height 19
drag, startPoint x: 599, startPoint y: 270, endPoint x: 786, endPoint y: 276, distance: 187.2
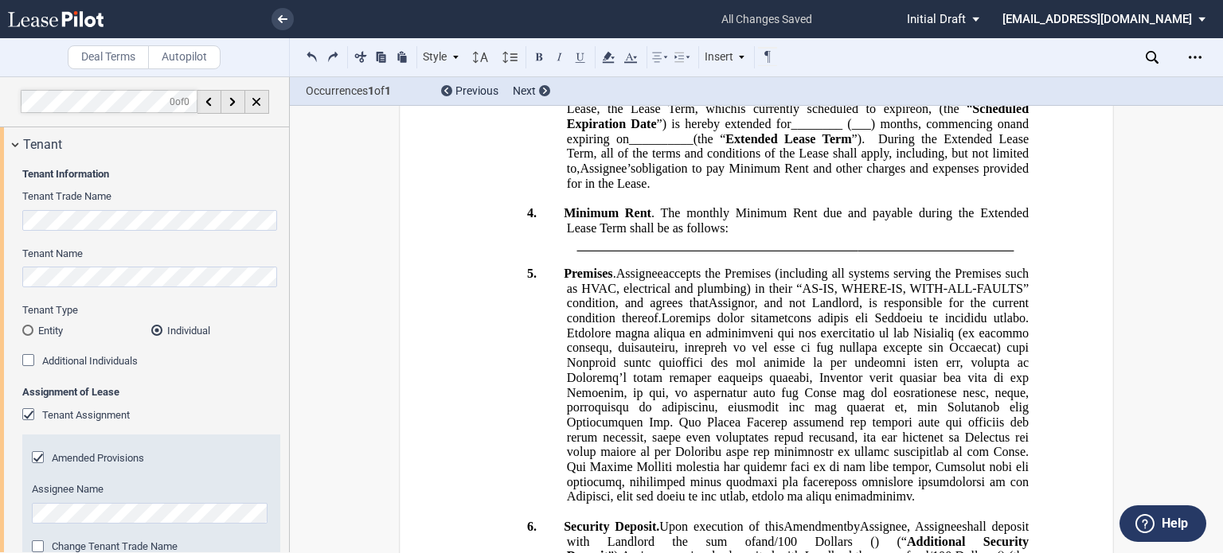
click at [786, 71] on span "NNN Reconciliation . The Parties acknowledge that annual adjustments for the ye…" at bounding box center [798, 26] width 468 height 88
click at [603, 54] on icon at bounding box center [608, 57] width 19 height 19
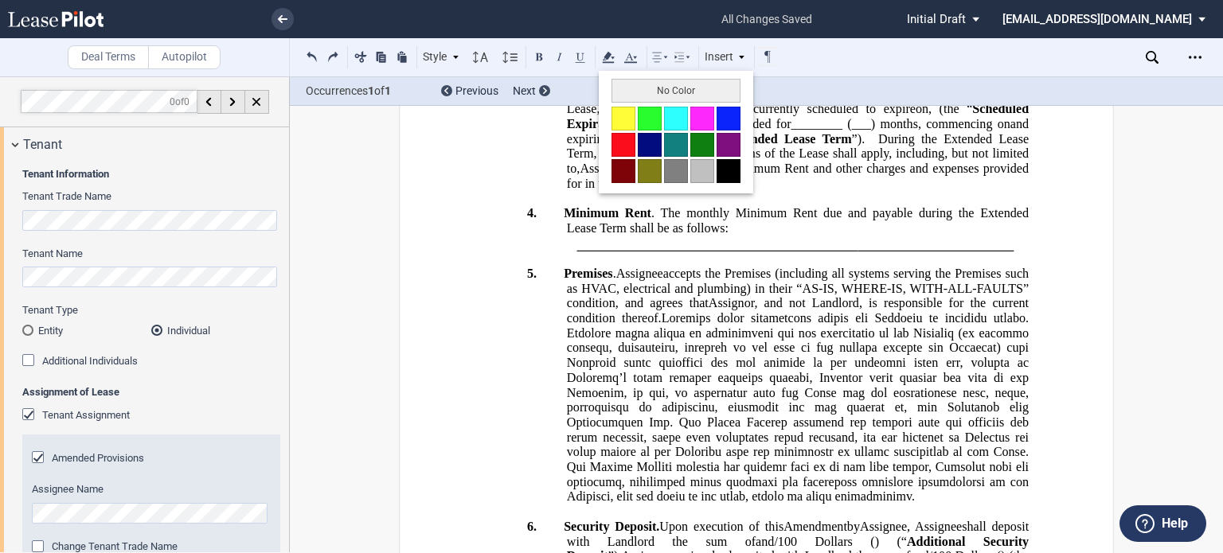
click at [615, 76] on div "No Color" at bounding box center [676, 132] width 154 height 123
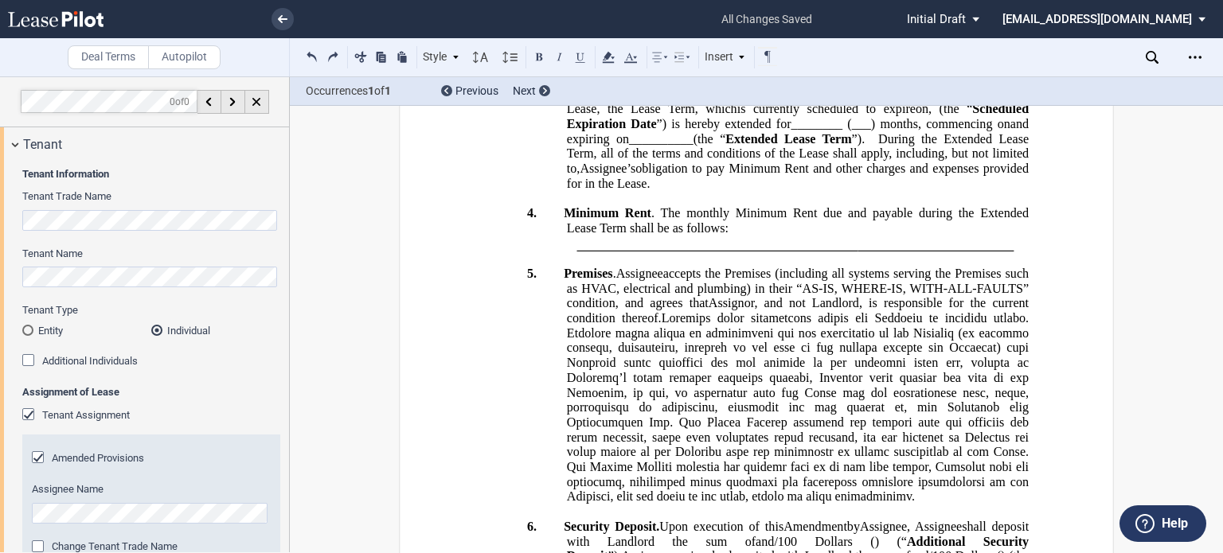
click at [882, 71] on span "of the Lease will occur sometime in the future when Landlord completes its annu…" at bounding box center [799, 34] width 465 height 73
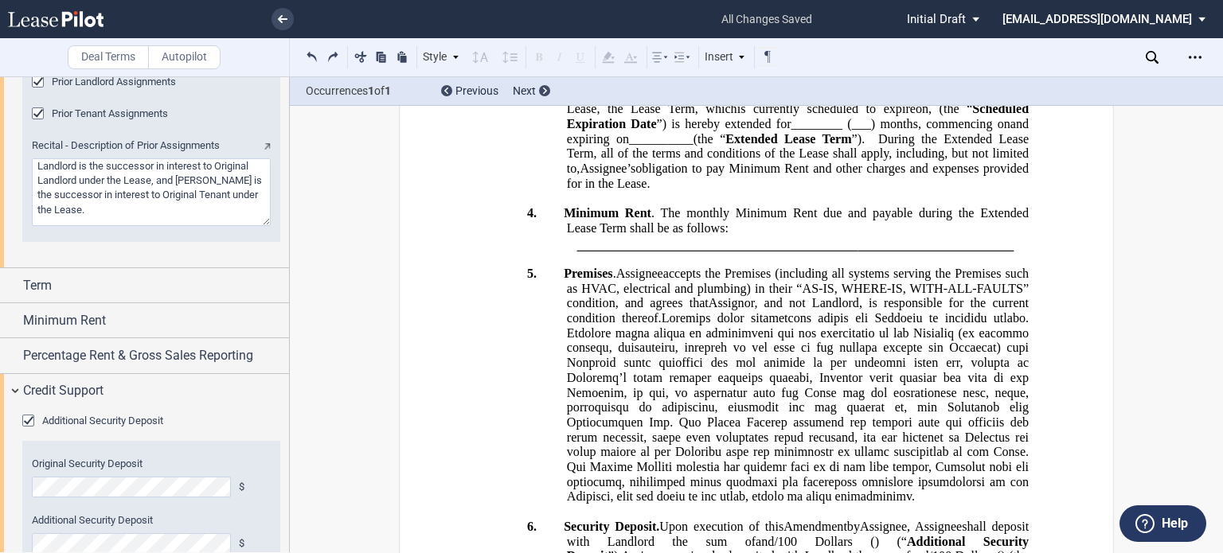
scroll to position [1935, 0]
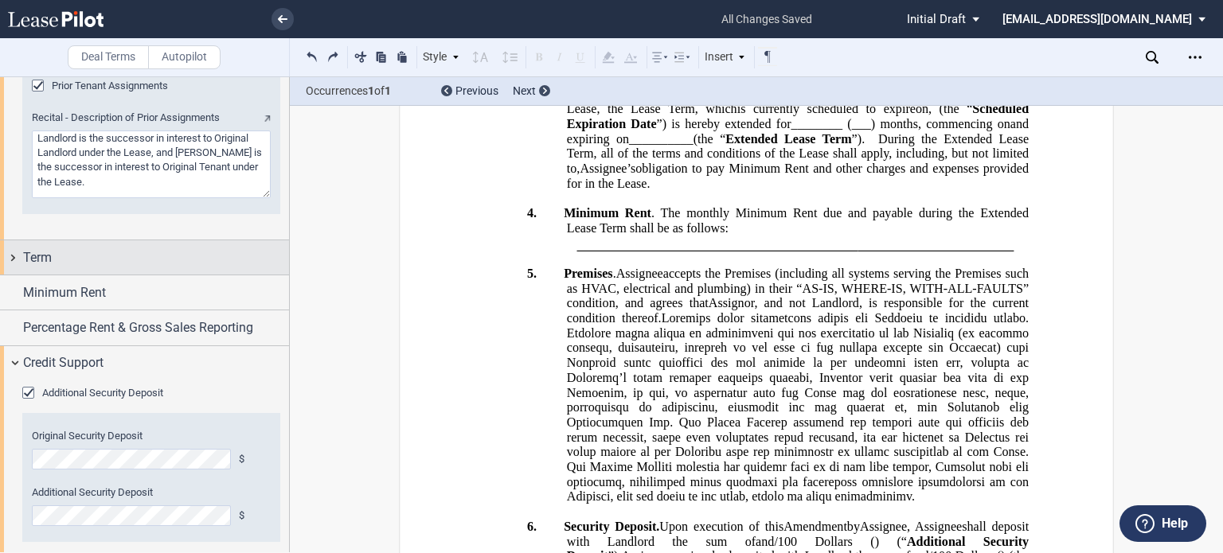
click at [193, 263] on div "Term" at bounding box center [156, 257] width 266 height 19
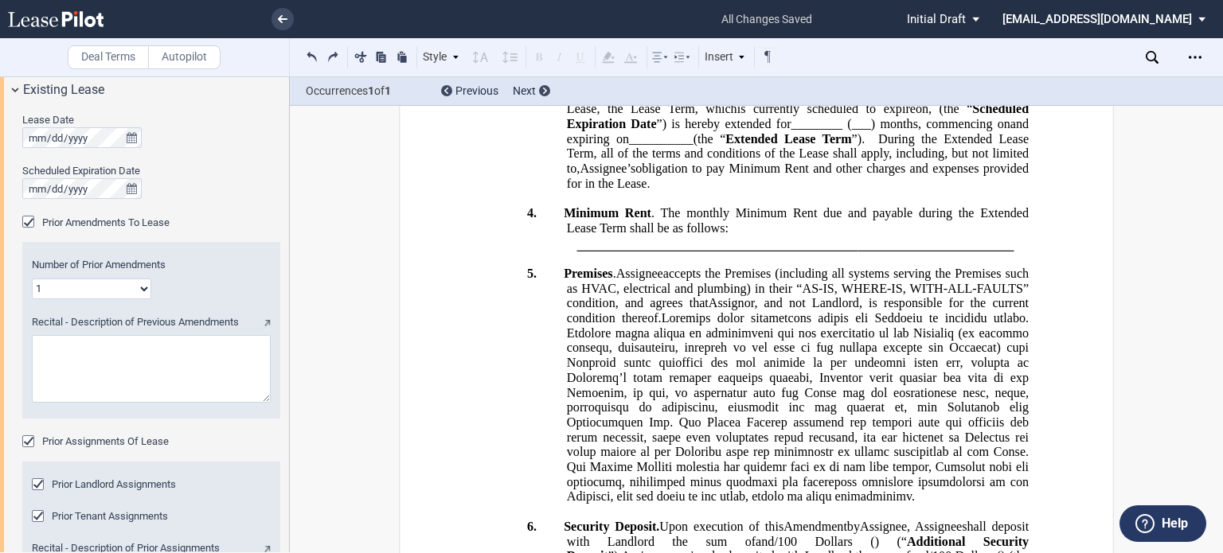
scroll to position [1483, 0]
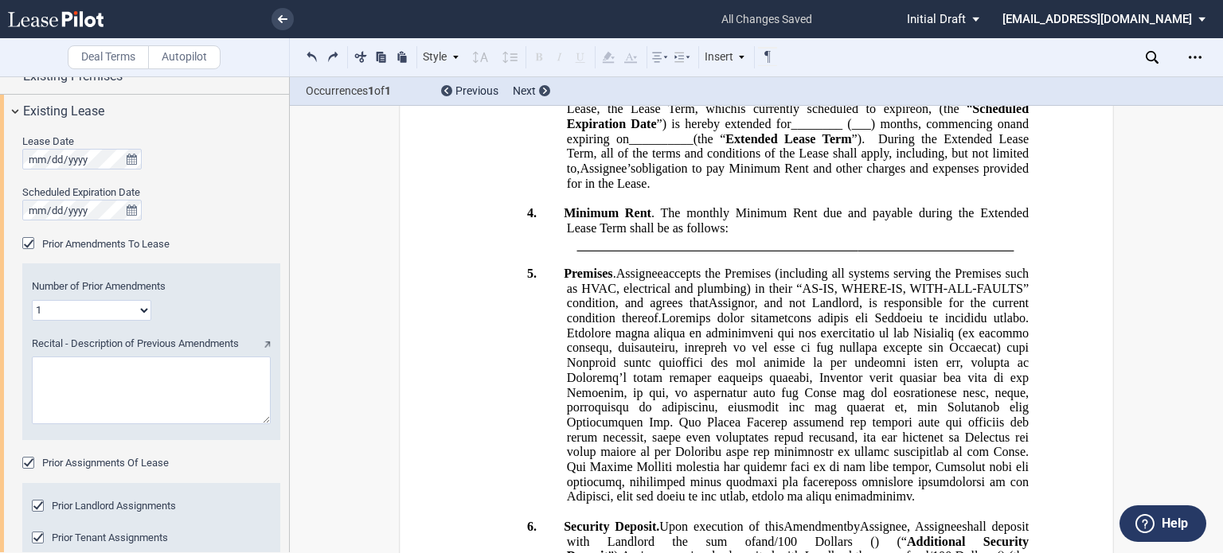
click at [143, 309] on select "1 2 3 4 5 6 7 8 9 10 11 12" at bounding box center [91, 310] width 119 height 21
select select "number:2"
click at [32, 300] on select "1 2 3 4 5 6 7 8 9 10 11 12" at bounding box center [91, 310] width 119 height 21
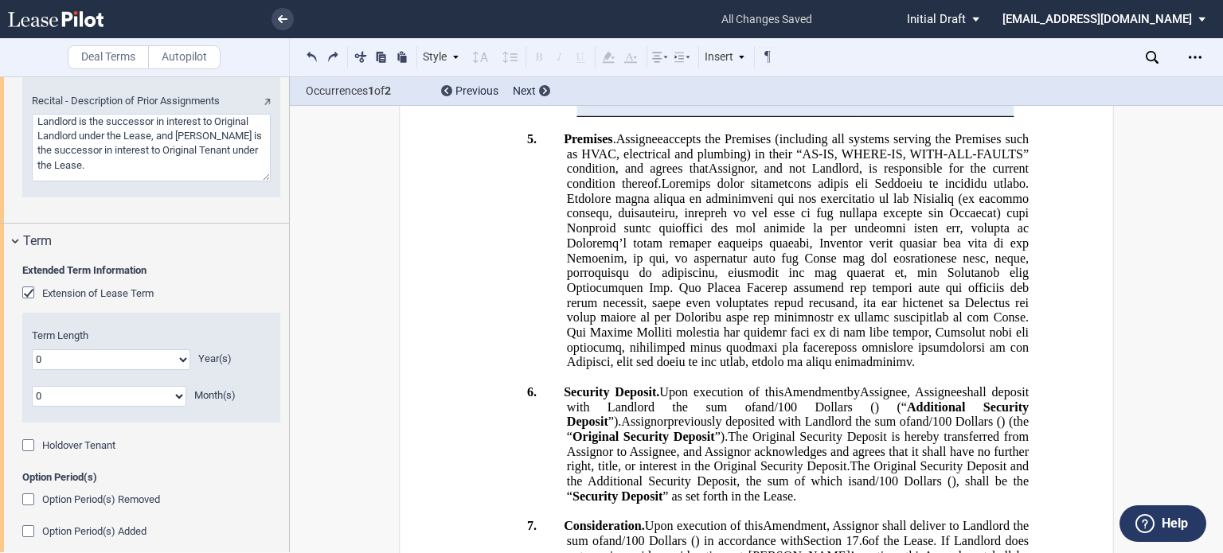
scroll to position [1970, 0]
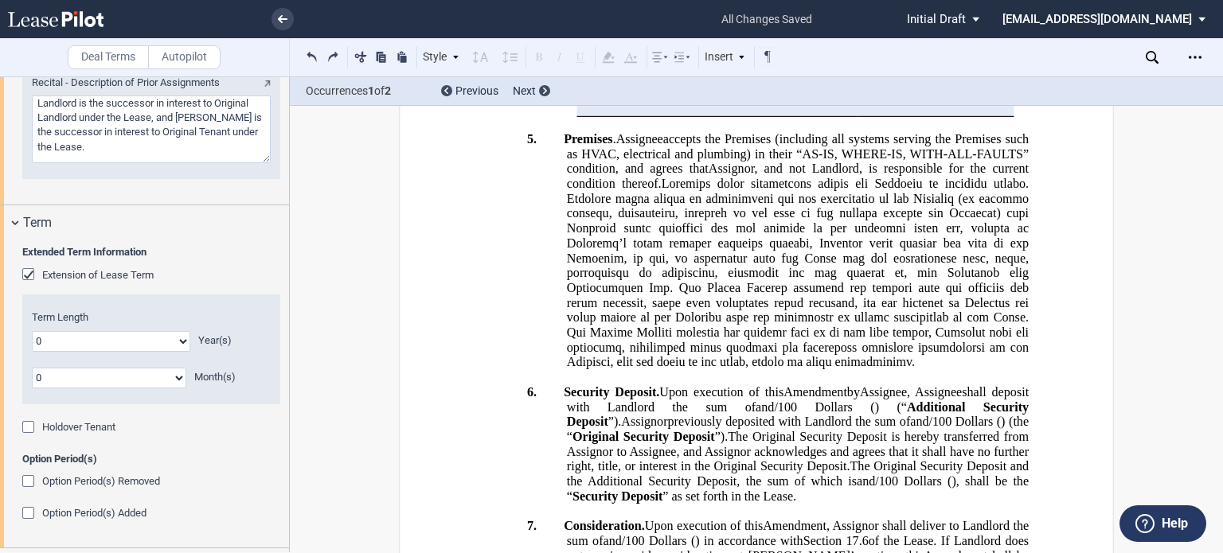
click at [29, 270] on div "Extension of Lease Term" at bounding box center [30, 276] width 16 height 16
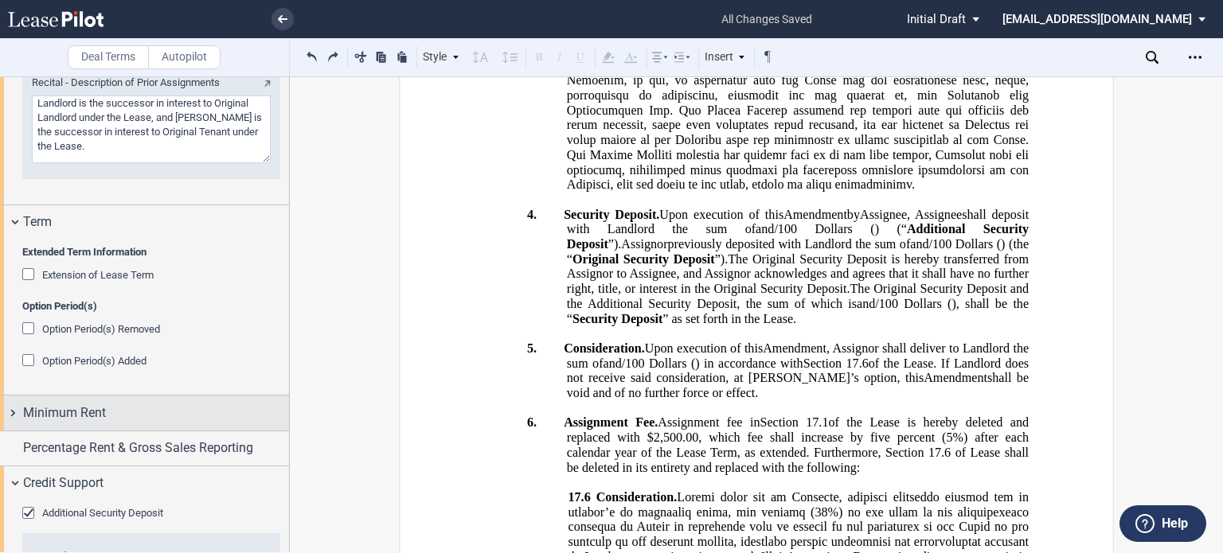
click at [96, 420] on span "Minimum Rent" at bounding box center [64, 413] width 83 height 19
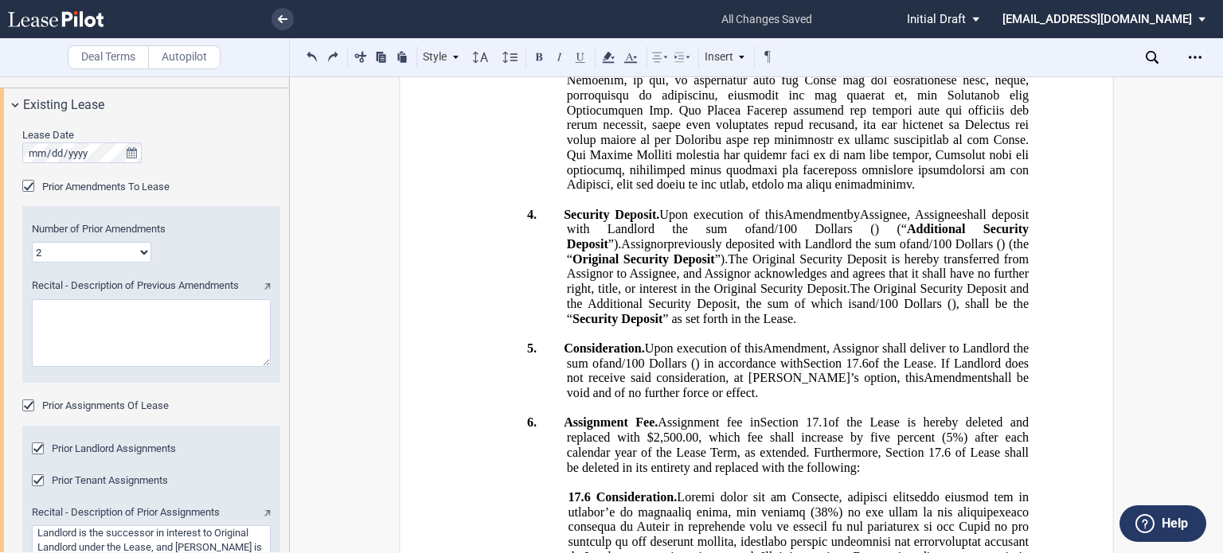
scroll to position [1493, 0]
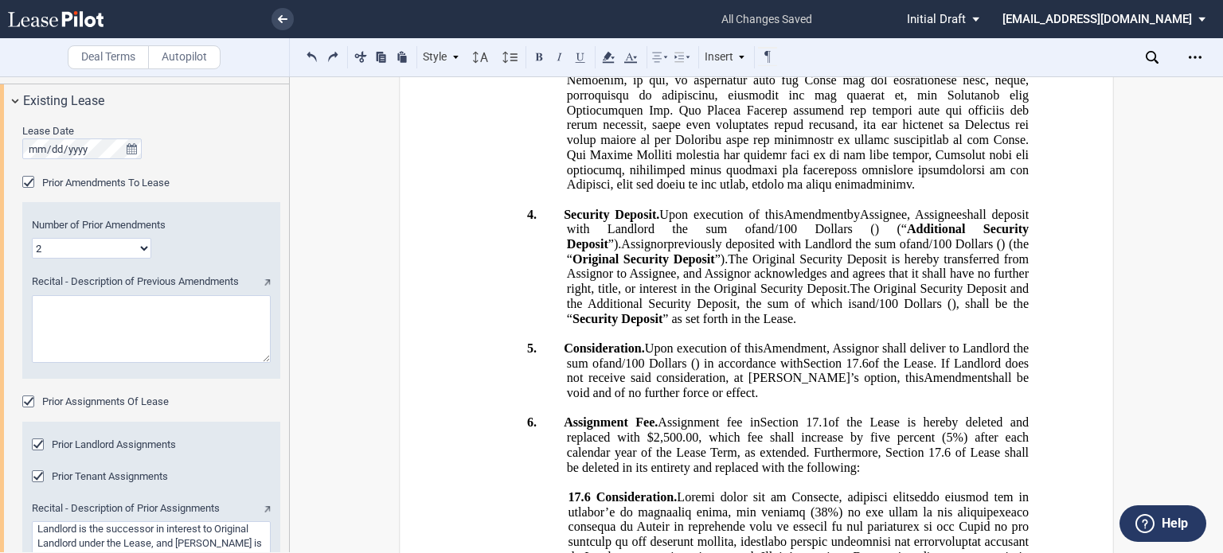
click at [144, 318] on textarea "Recital - Description of Previous Amendments" at bounding box center [151, 329] width 239 height 68
paste textarea "First Amendment to Lease dated [DATE] and that certain Assignment and Assumptio…"
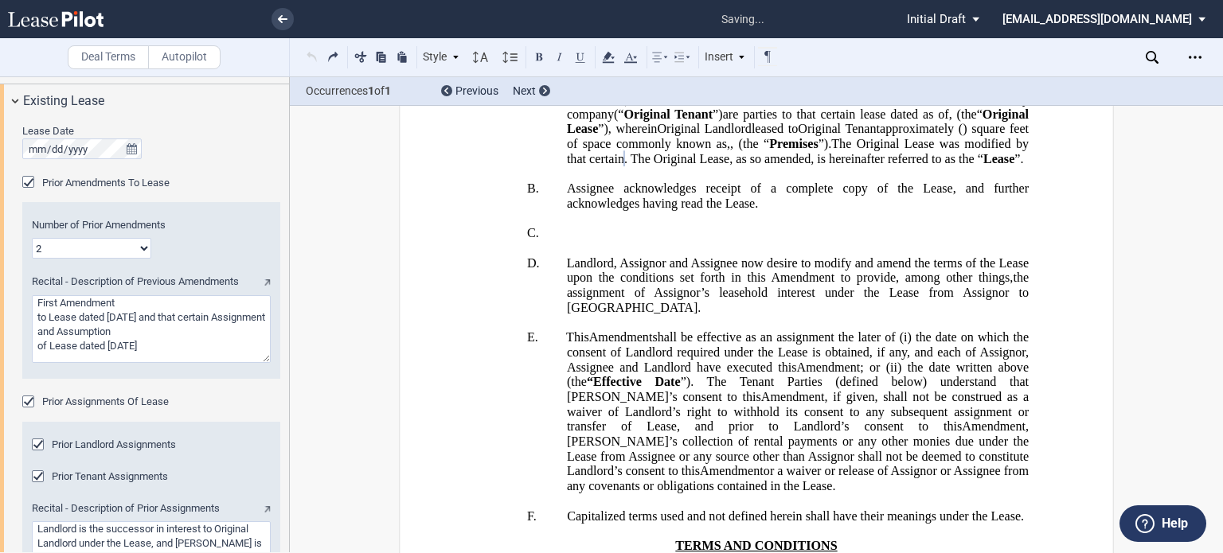
scroll to position [280, 0]
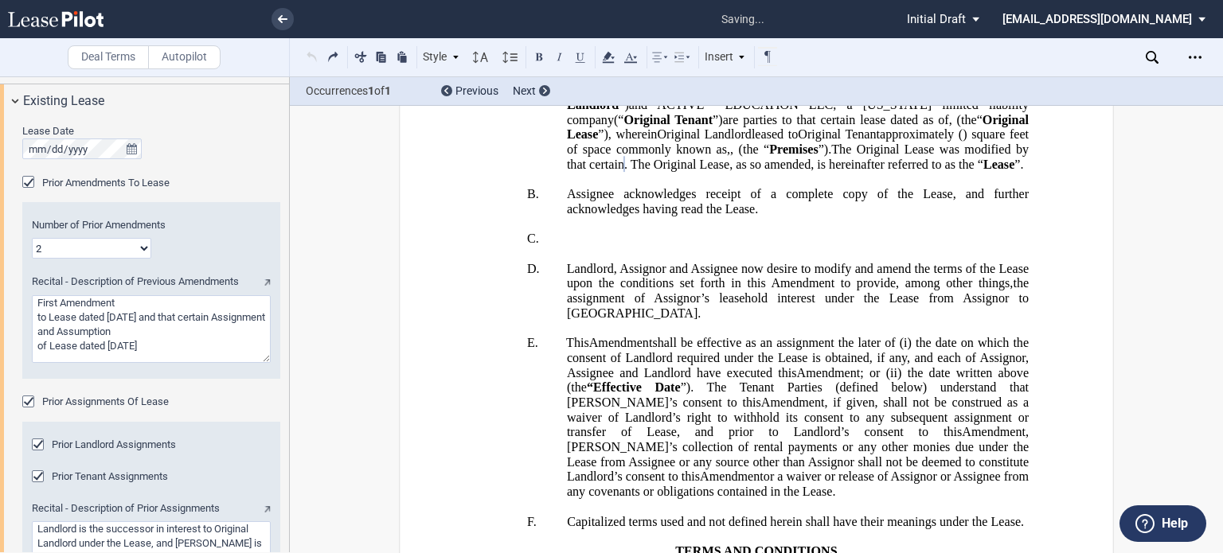
click at [117, 297] on textarea "Recital - Description of Previous Amendments" at bounding box center [151, 329] width 239 height 68
click at [61, 315] on textarea "Recital - Description of Previous Amendments" at bounding box center [151, 329] width 239 height 68
click at [178, 337] on textarea "Recital - Description of Previous Amendments" at bounding box center [151, 329] width 239 height 68
click at [107, 315] on textarea "Recital - Description of Previous Amendments" at bounding box center [151, 329] width 239 height 68
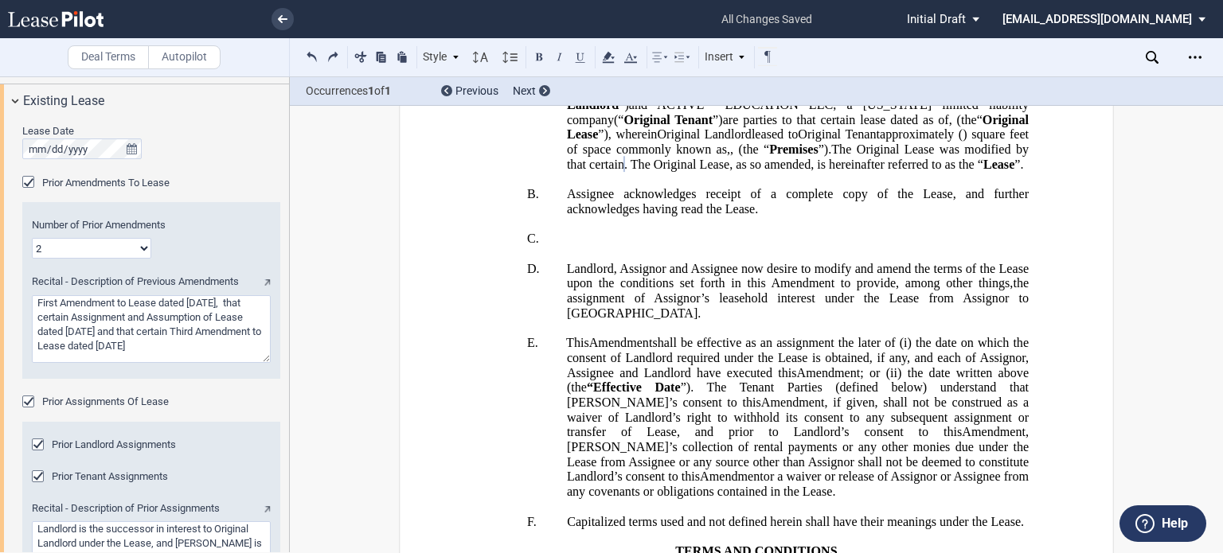
scroll to position [5, 0]
type textarea "First Amendment to Lease dated [DATE], that certain Assignment and Assumption o…"
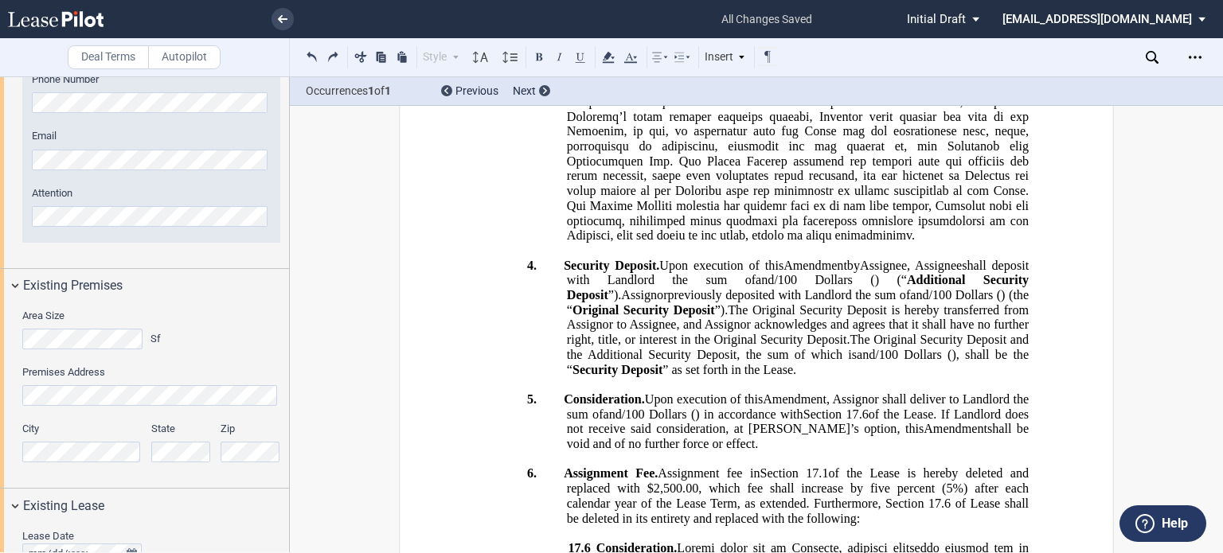
scroll to position [1333, 0]
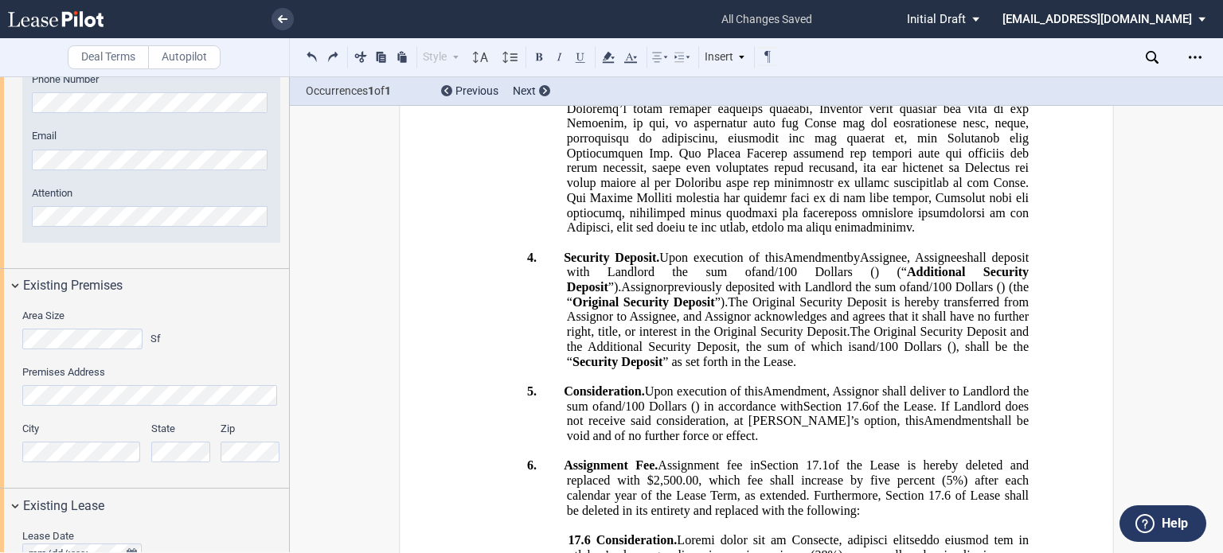
drag, startPoint x: 611, startPoint y: 227, endPoint x: 755, endPoint y: 230, distance: 144.1
click at [604, 57] on use at bounding box center [608, 57] width 12 height 11
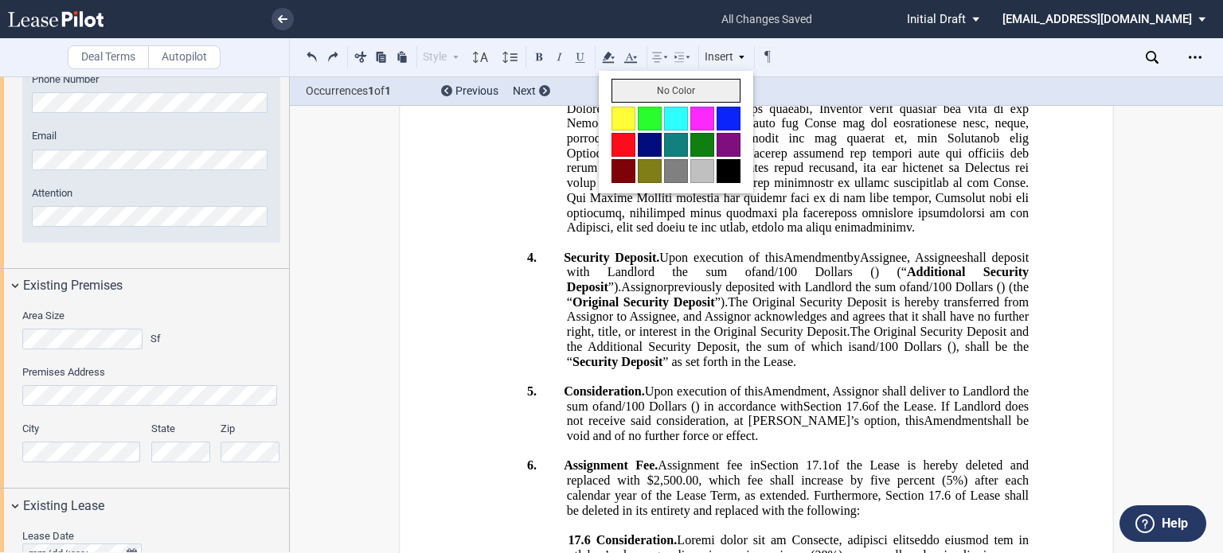
click at [616, 84] on button "No Color" at bounding box center [675, 91] width 129 height 24
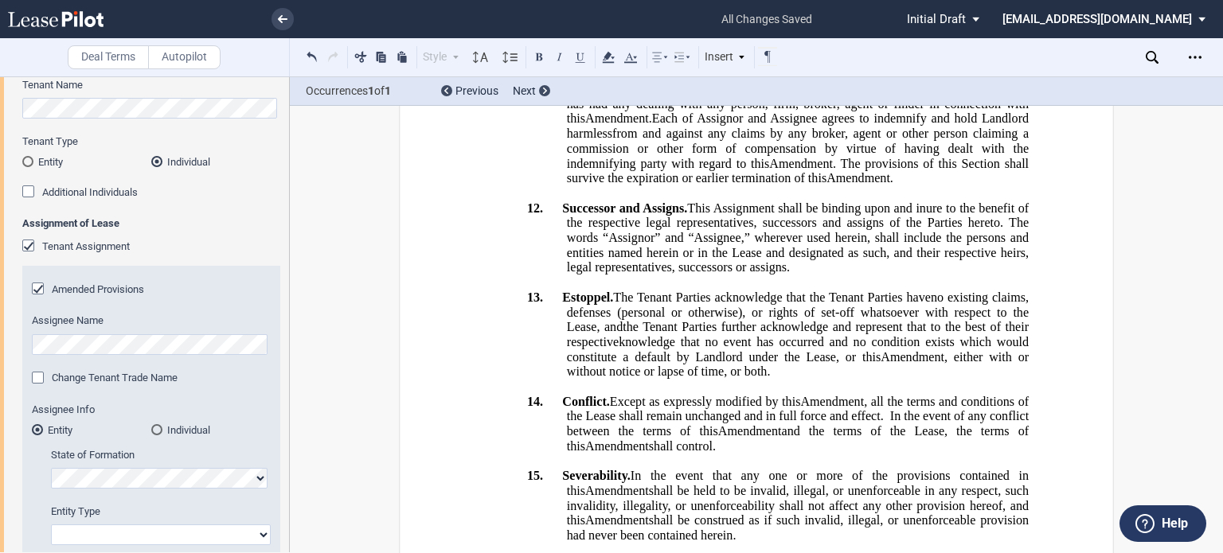
scroll to position [89, 0]
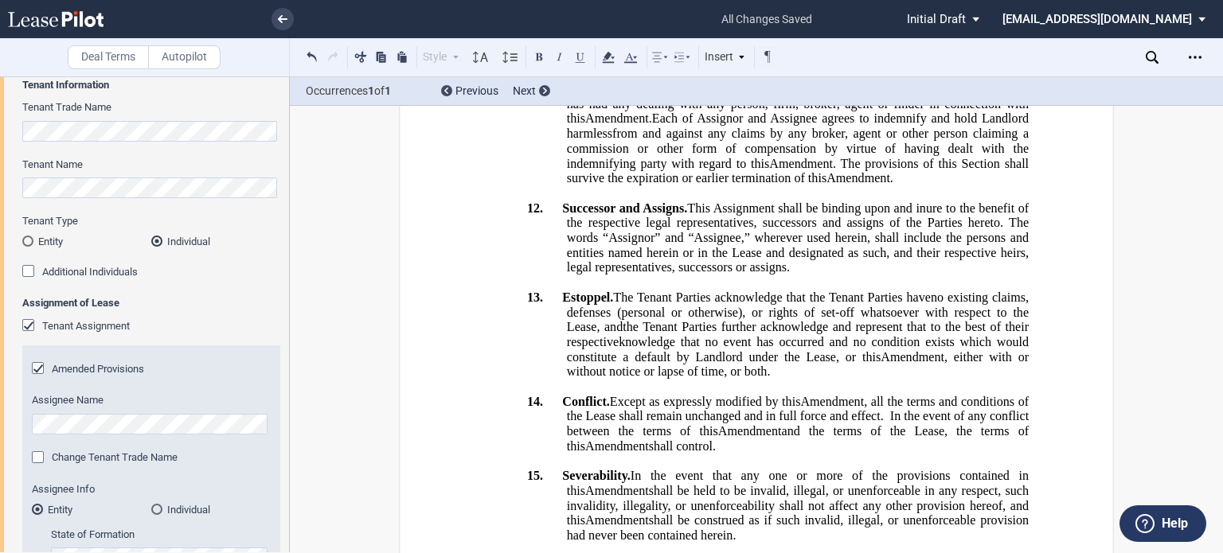
drag, startPoint x: 289, startPoint y: 146, endPoint x: 275, endPoint y: 204, distance: 59.8
click at [275, 204] on div at bounding box center [145, 314] width 290 height 476
